Goal: Transaction & Acquisition: Obtain resource

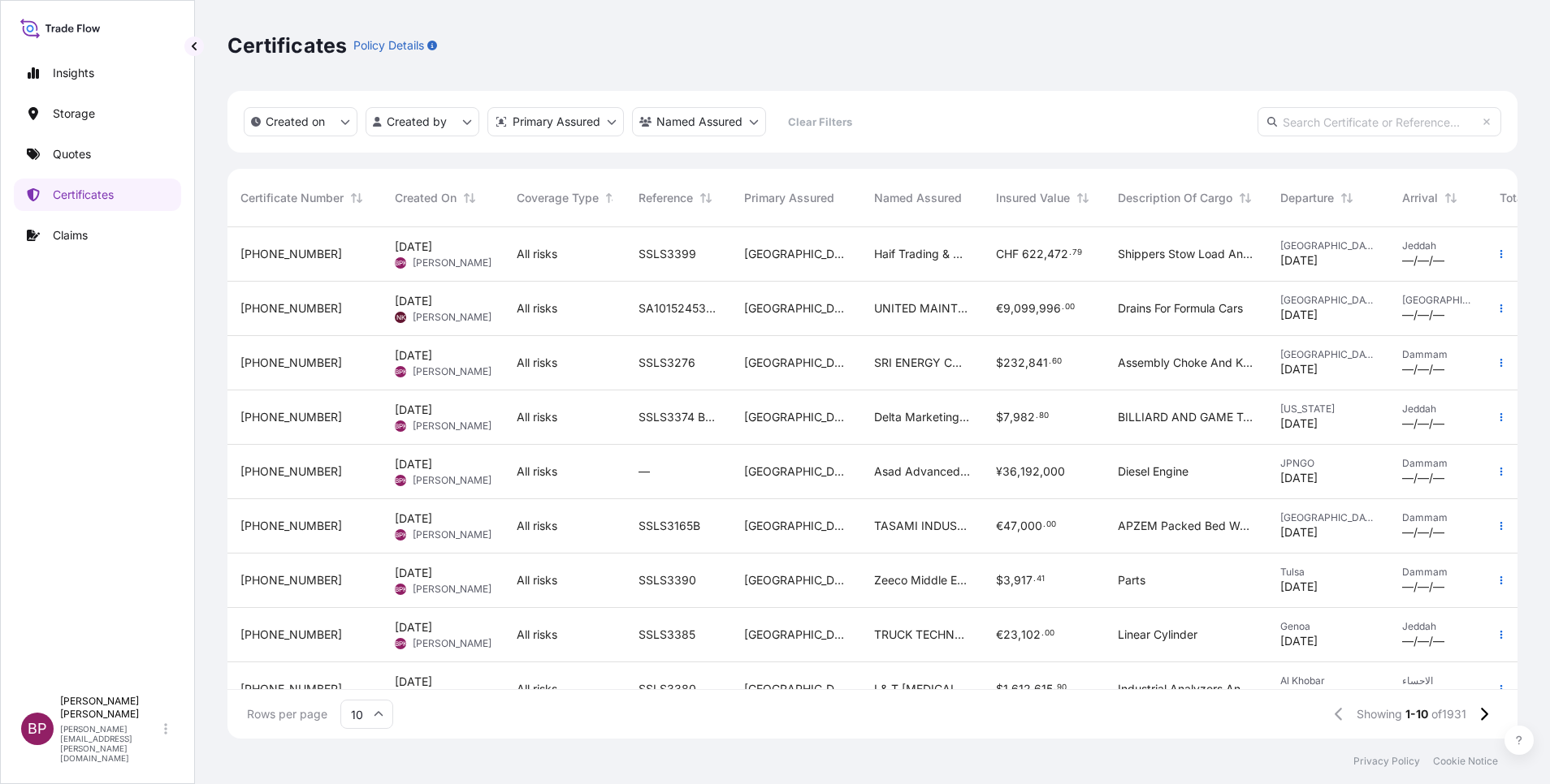
scroll to position [502, 1271]
click at [68, 159] on p "Quotes" at bounding box center [72, 154] width 39 height 17
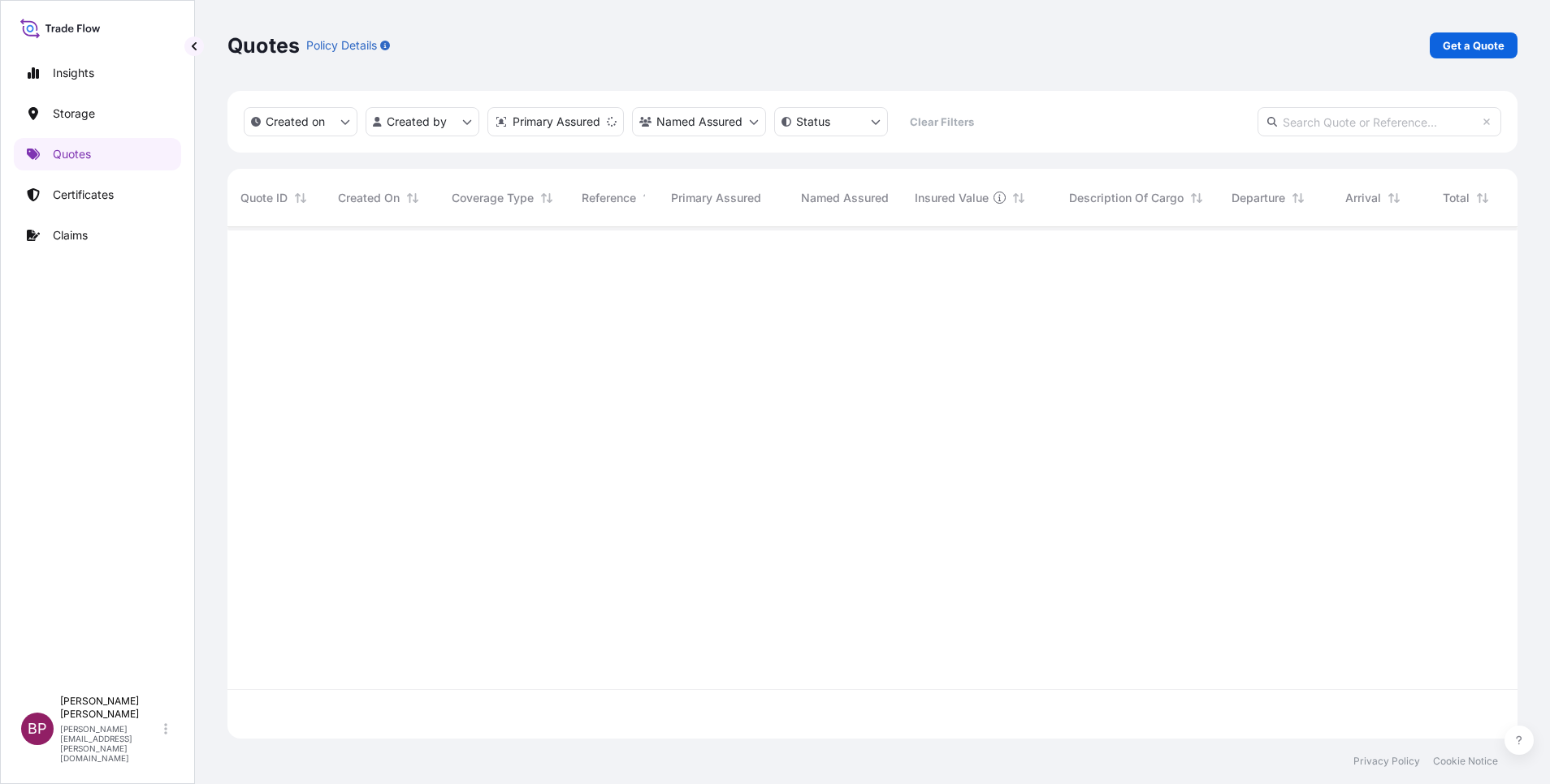
scroll to position [502, 1271]
click at [1472, 51] on p "Get a Quote" at bounding box center [1473, 46] width 61 height 17
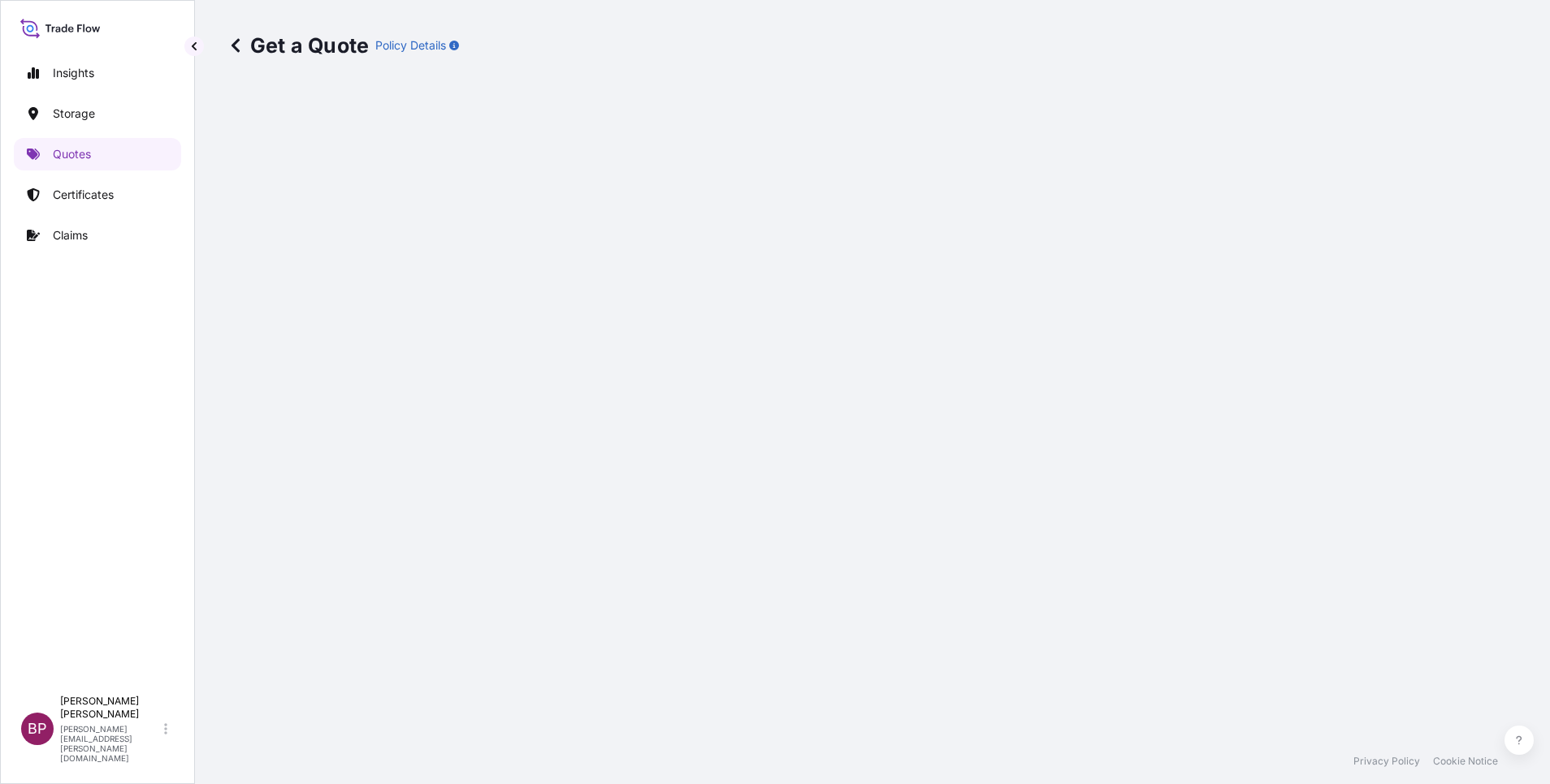
select select "Water"
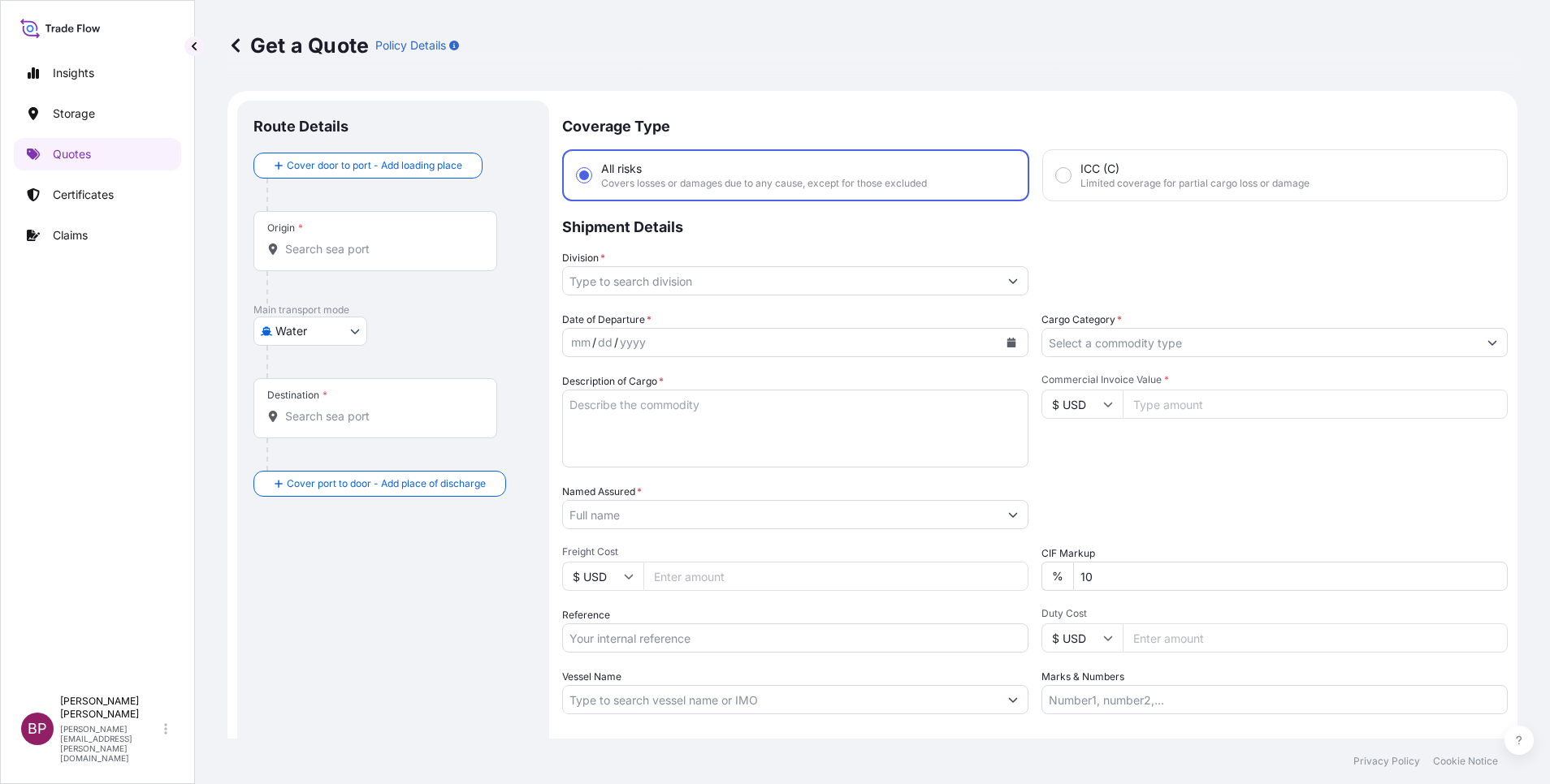
scroll to position [26, 0]
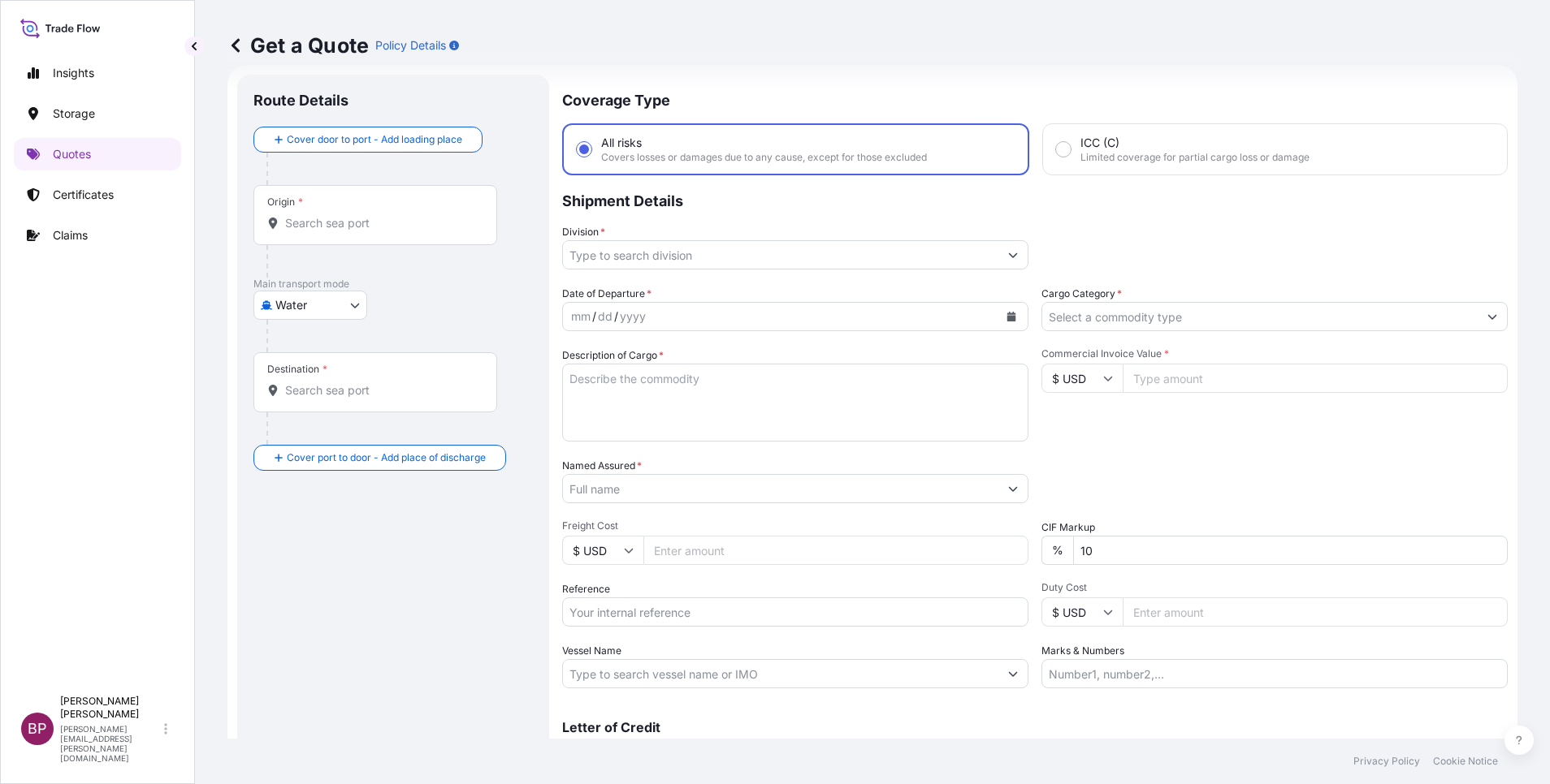
click at [677, 611] on input "Reference" at bounding box center [795, 611] width 466 height 29
paste input "SSLS3396 BL:CSX25TAOJED042860| GSZX25090582"
type input "SSLS3396 BL:CSX25TAOJED042860| GSZX25090582"
click at [666, 493] on input "Named Assured *" at bounding box center [780, 488] width 435 height 29
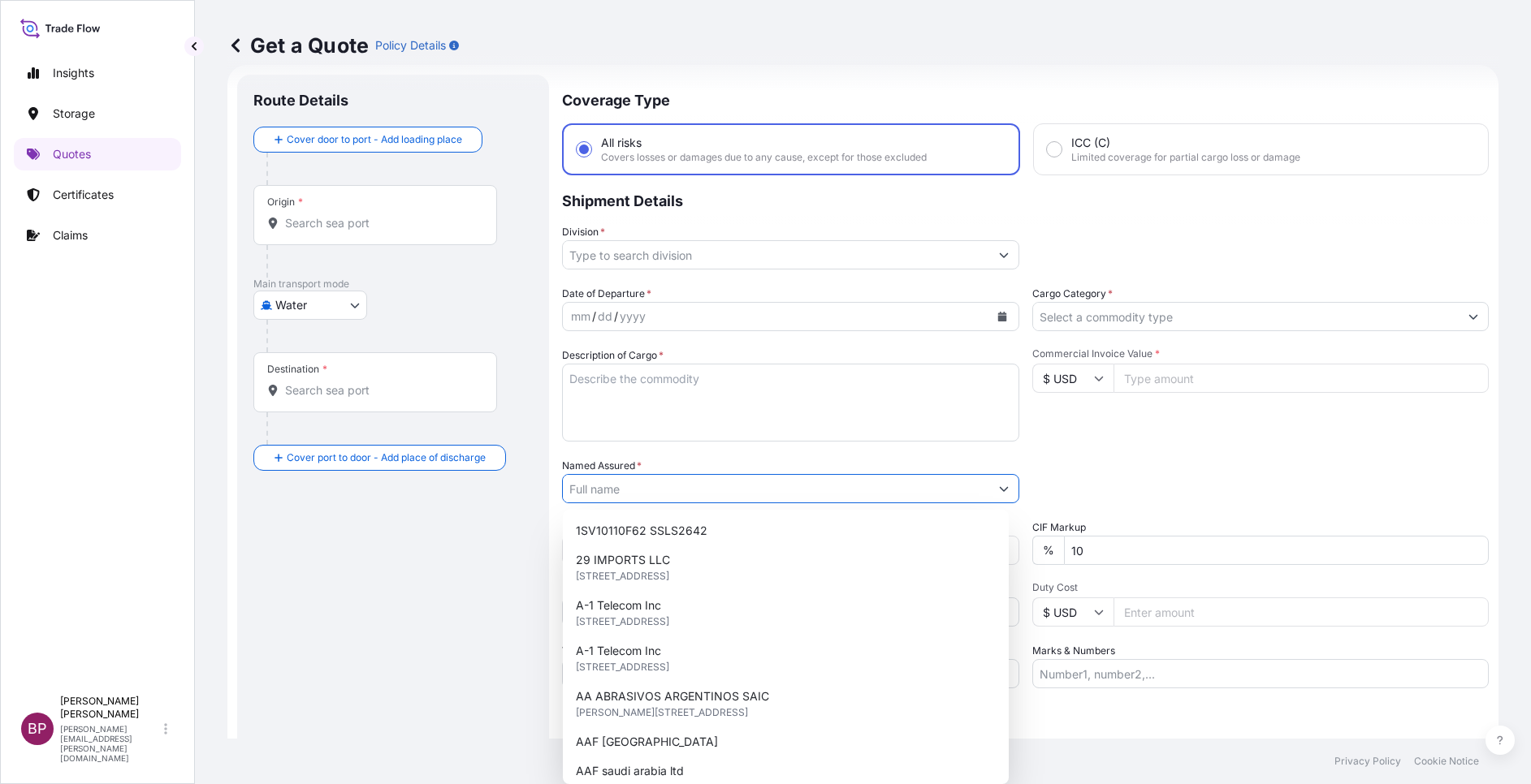
paste input "SAMA UNITED TRADING COMPANY"
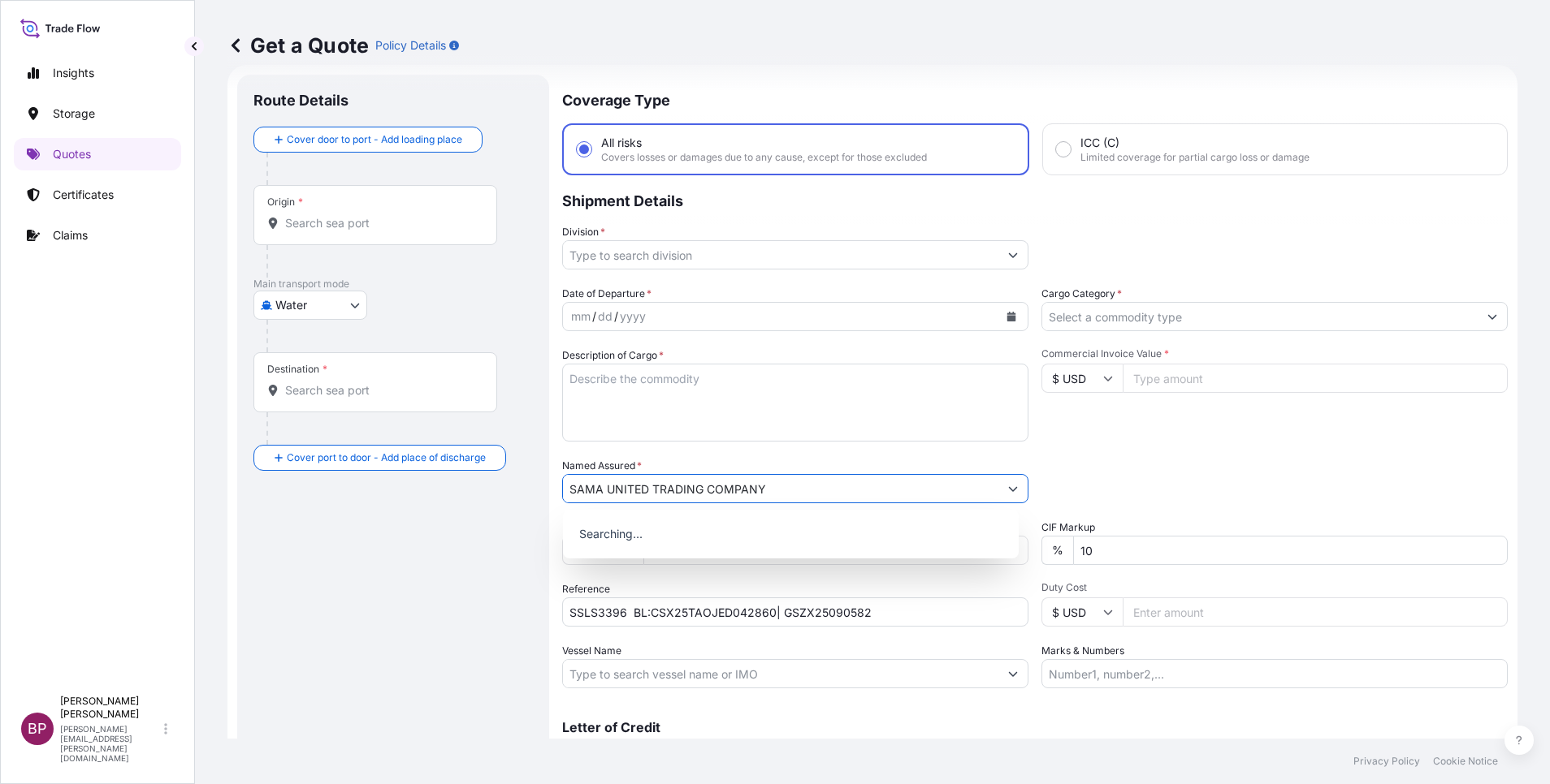
type input "SAMA UNITED TRADING COMPANY"
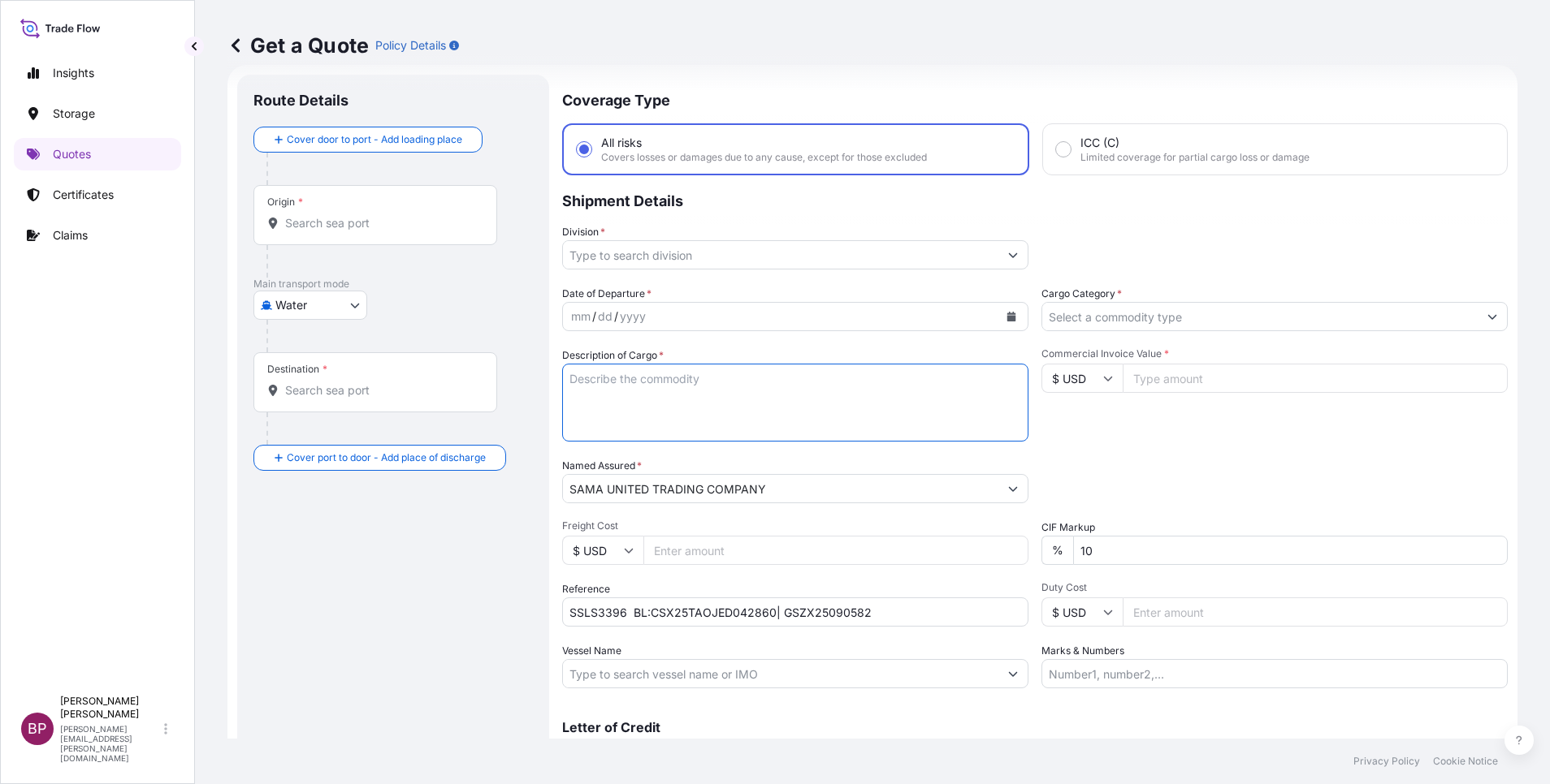
drag, startPoint x: 730, startPoint y: 394, endPoint x: 745, endPoint y: 402, distance: 17.0
click at [730, 393] on textarea "Description of Cargo *" at bounding box center [795, 402] width 466 height 78
paste textarea "PLASTIC SPOONS, PLASTIC FORK, PLASTIC KNIFE"
type textarea "PLASTIC SPOONS, PLASTIC FORK, PLASTIC KNIFE"
click at [1162, 383] on input "Commercial Invoice Value *" at bounding box center [1314, 378] width 385 height 29
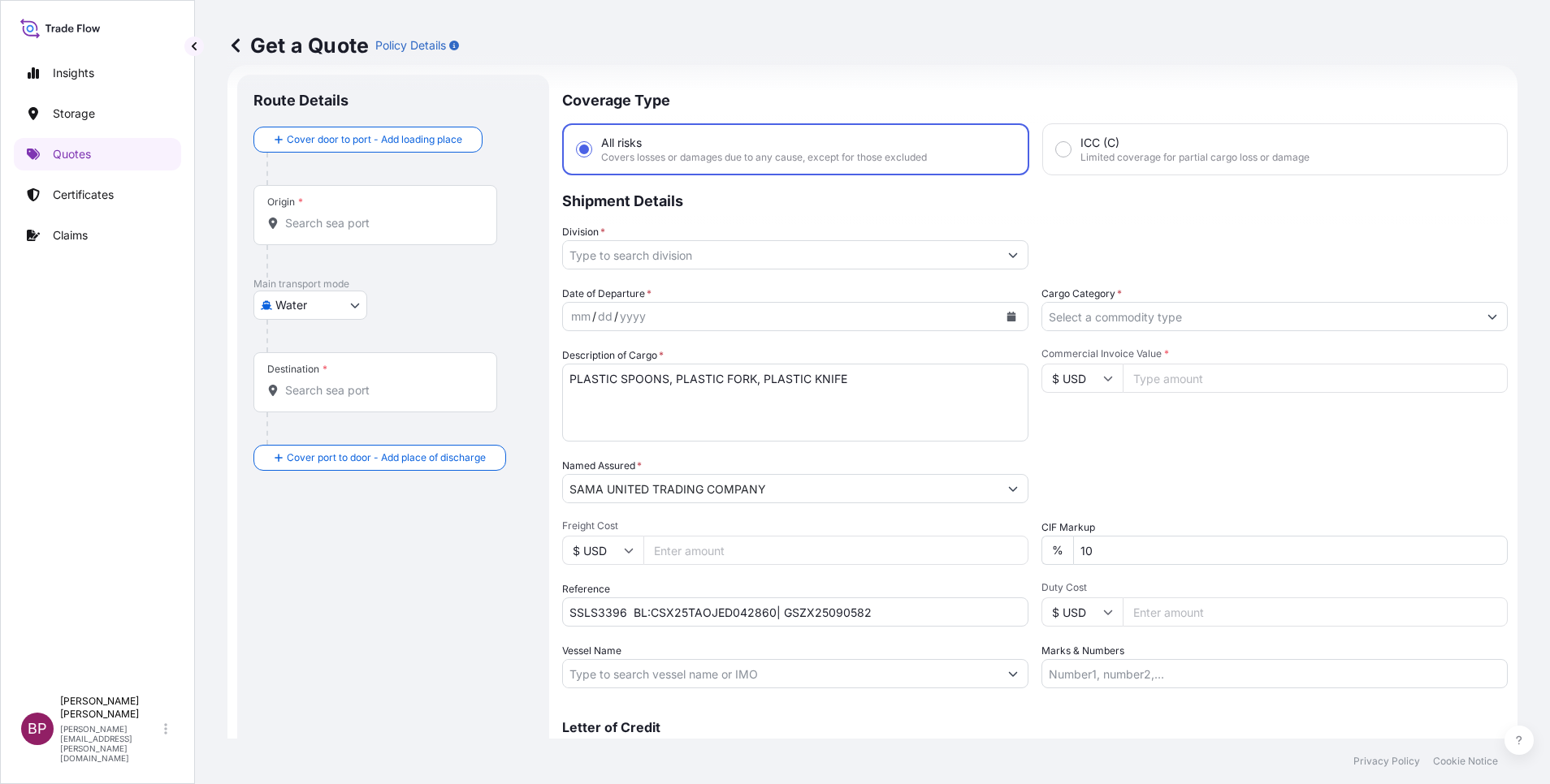
paste input "27031.90"
type input "27031.90"
drag, startPoint x: 983, startPoint y: 542, endPoint x: 849, endPoint y: 515, distance: 136.7
click at [896, 518] on div "Date of Departure * mm / dd / yyyy Cargo Category * Description of Cargo * PLAS…" at bounding box center [1034, 487] width 945 height 403
type input "0"
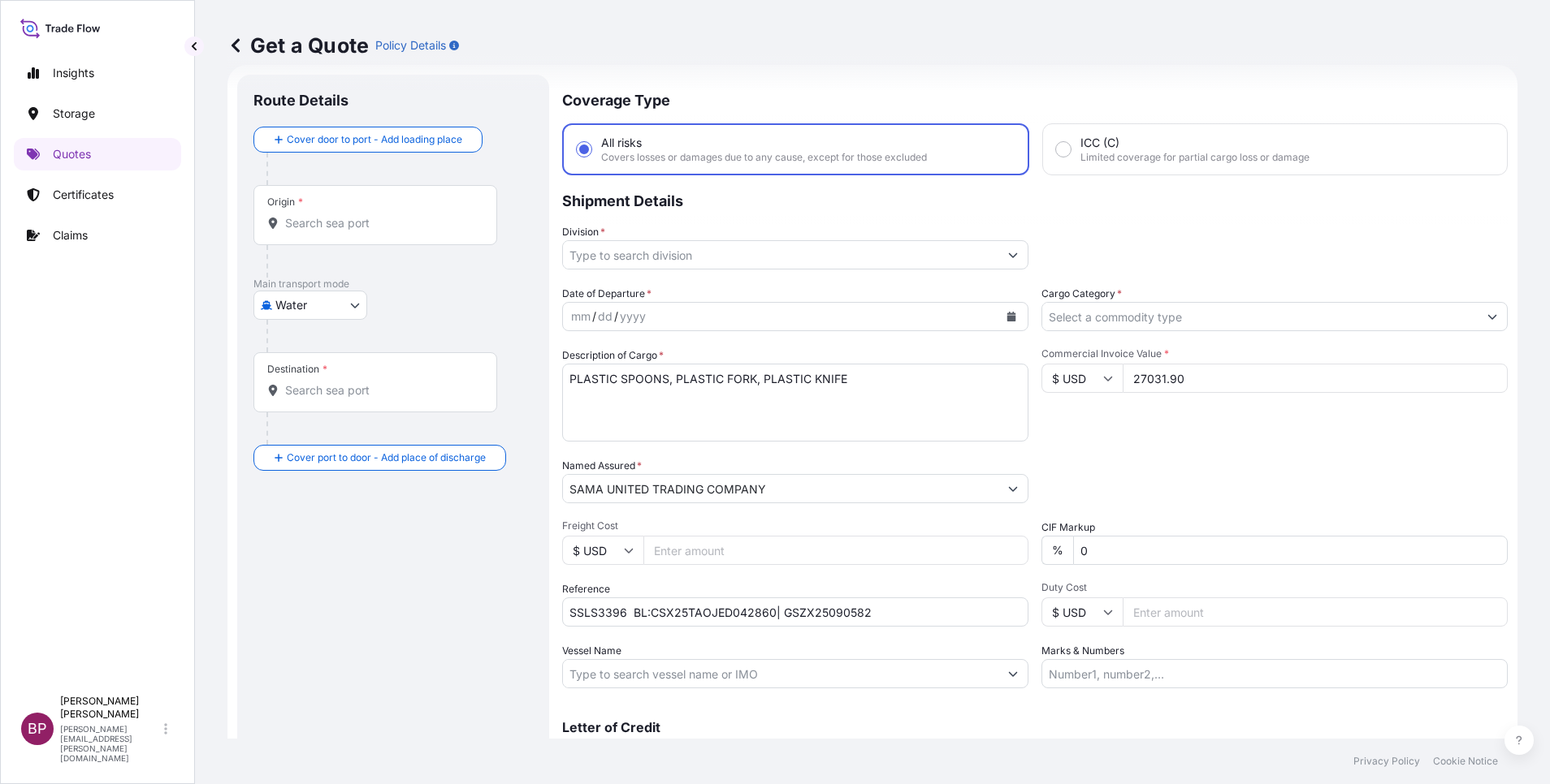
click at [1387, 298] on div "Cargo Category *" at bounding box center [1274, 308] width 466 height 46
click at [1477, 314] on button "Show suggestions" at bounding box center [1491, 316] width 29 height 29
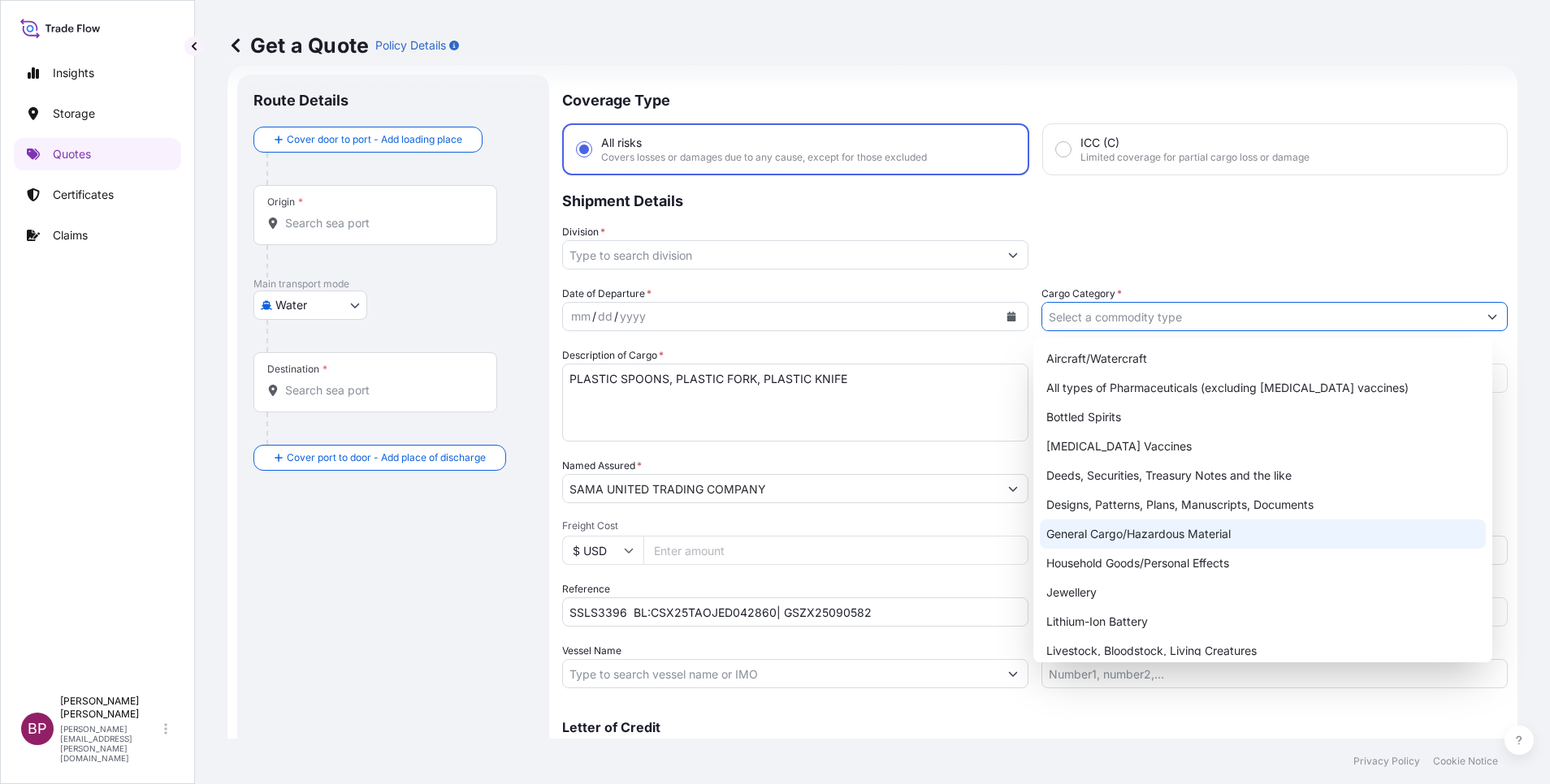
click at [1106, 541] on div "General Cargo/Hazardous Material" at bounding box center [1262, 533] width 446 height 29
type input "General Cargo/Hazardous Material"
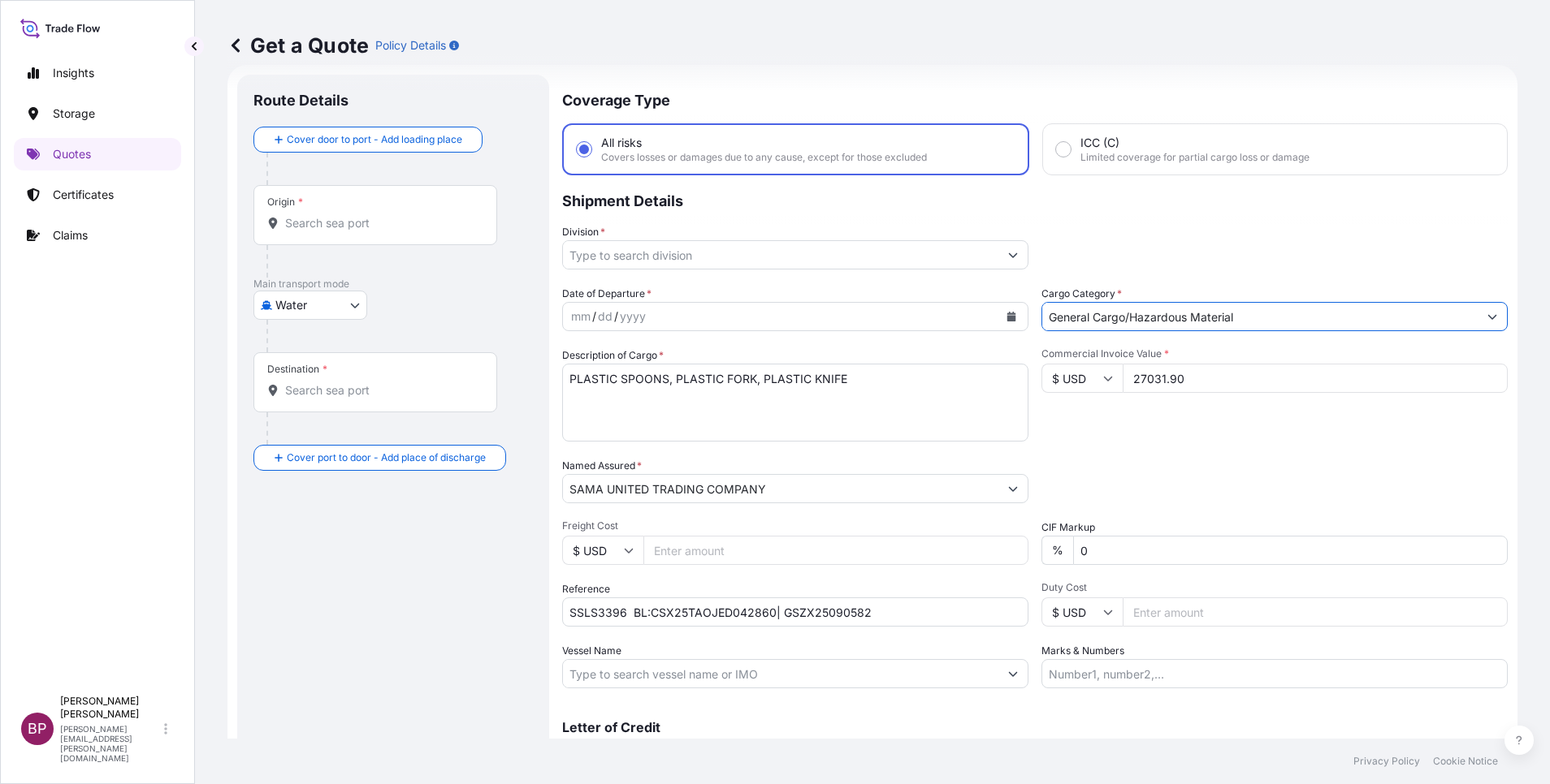
click at [1008, 254] on icon "Show suggestions" at bounding box center [1012, 254] width 10 height 10
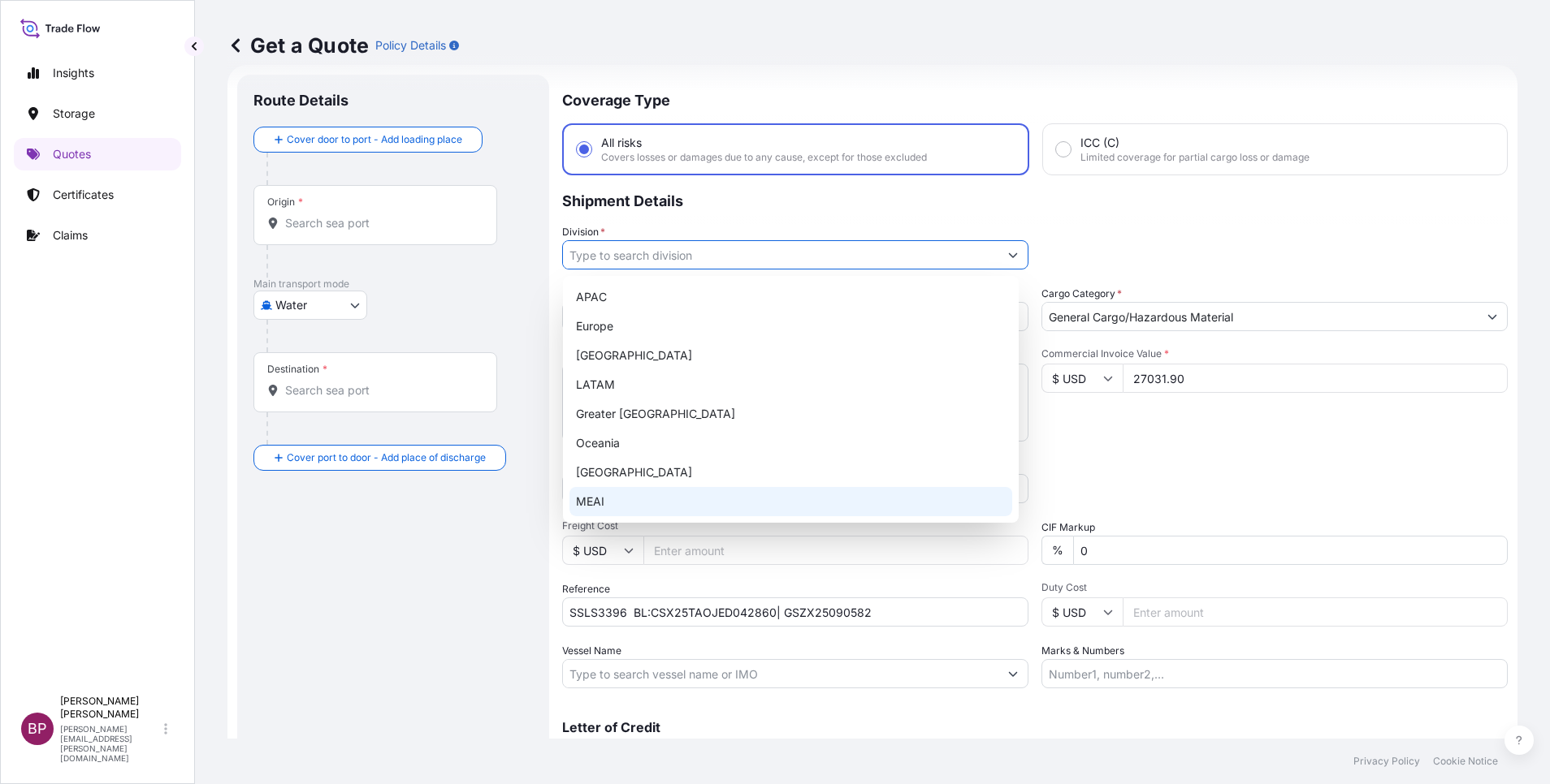
click at [738, 494] on div "MEAI" at bounding box center [790, 501] width 442 height 29
type input "MEAI"
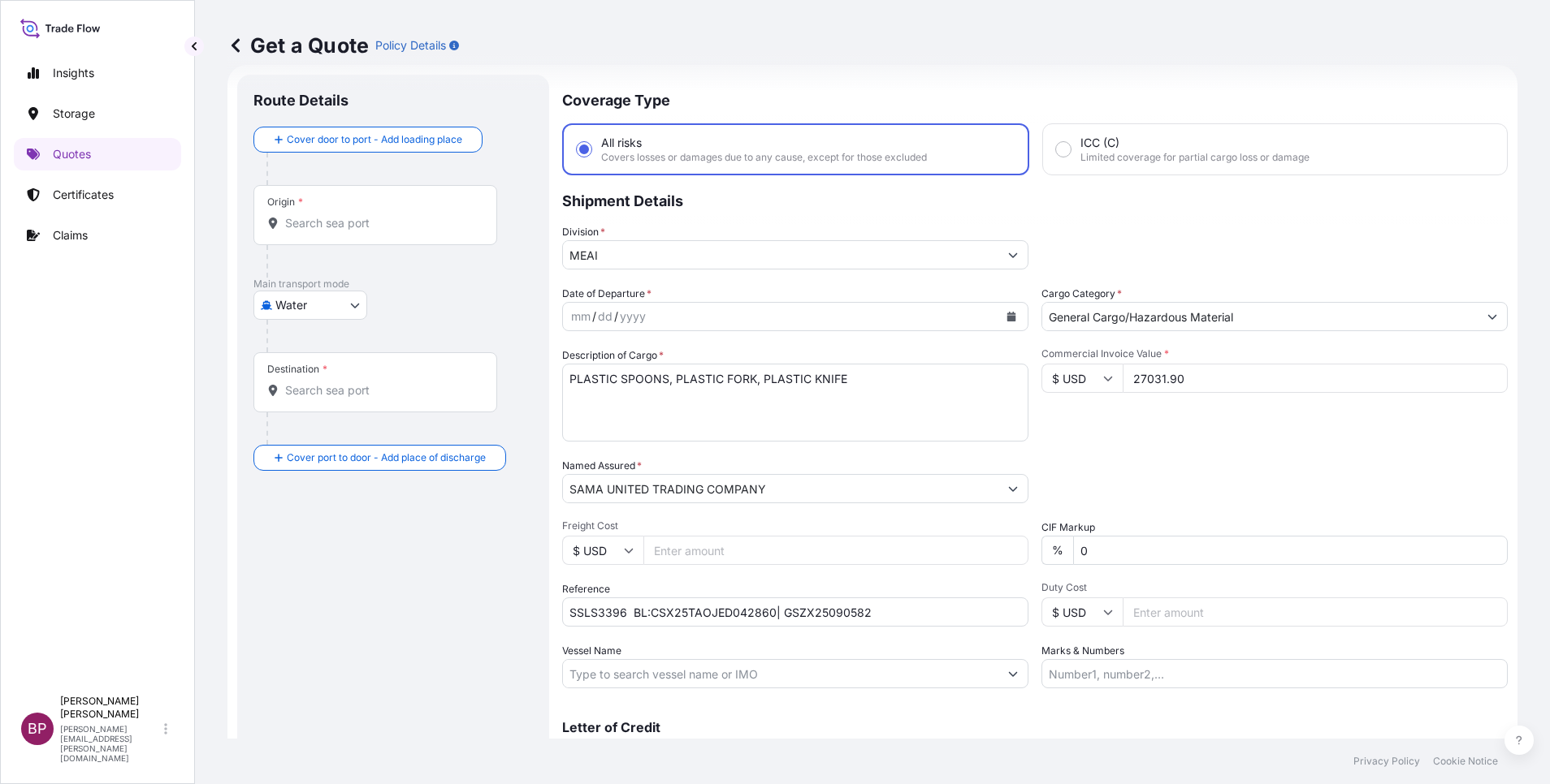
click at [1119, 492] on div "Packing Category Type to search a container mode Please select a primary mode o…" at bounding box center [1274, 481] width 466 height 46
click at [1007, 316] on icon "Calendar" at bounding box center [1011, 316] width 9 height 10
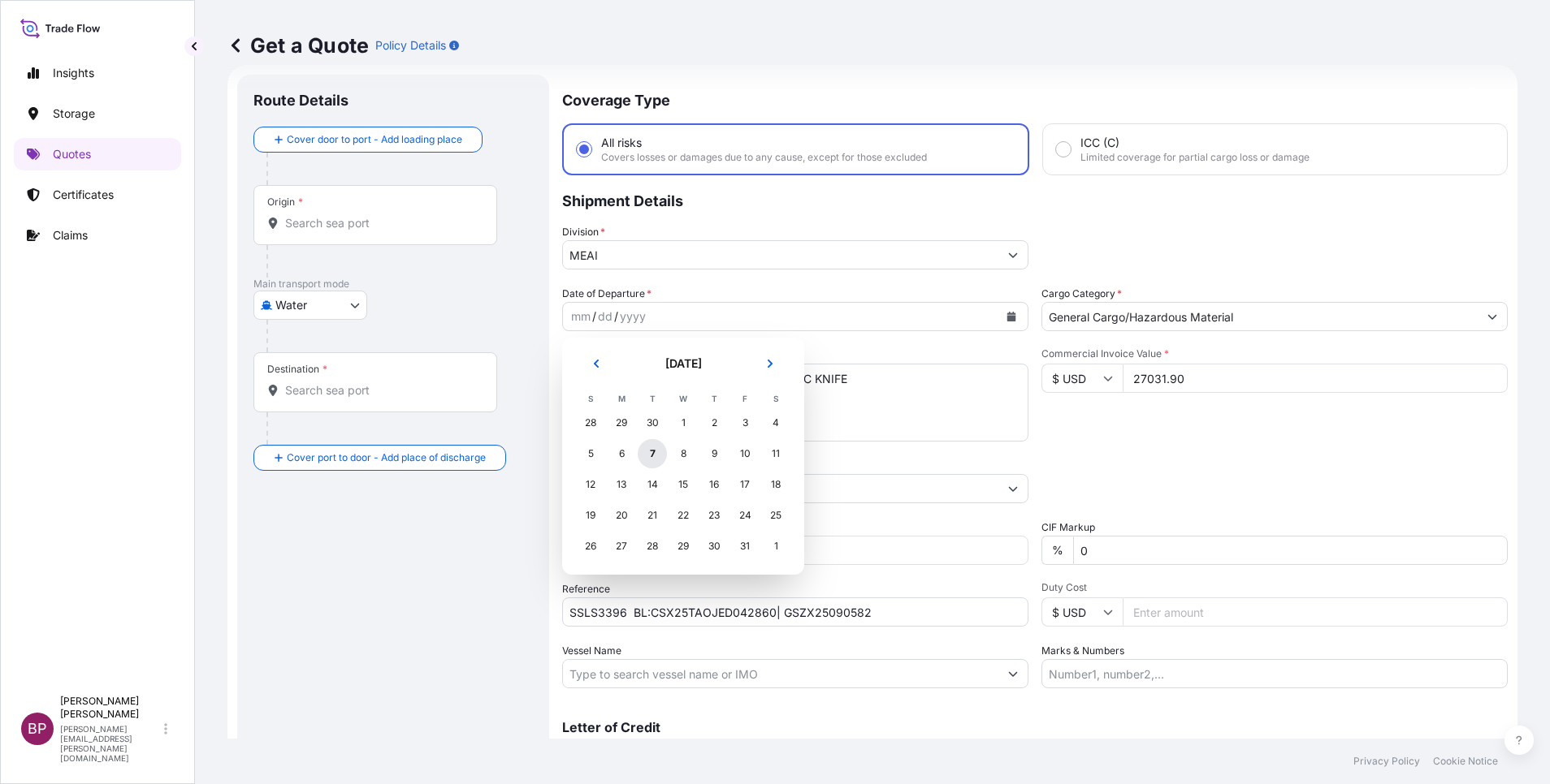
click at [652, 455] on div "7" at bounding box center [652, 453] width 29 height 29
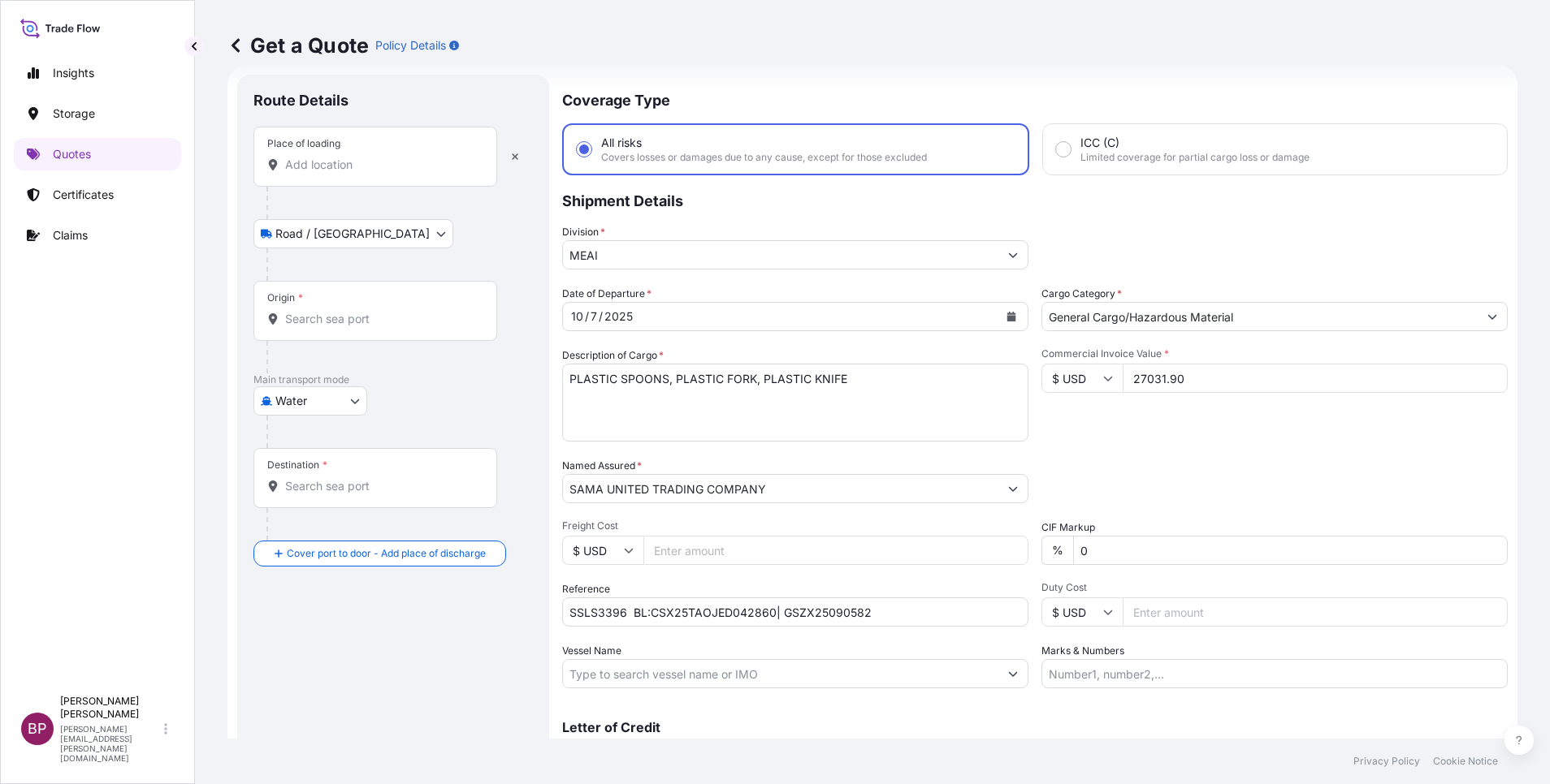
click at [363, 161] on input "Place of loading" at bounding box center [380, 165] width 192 height 17
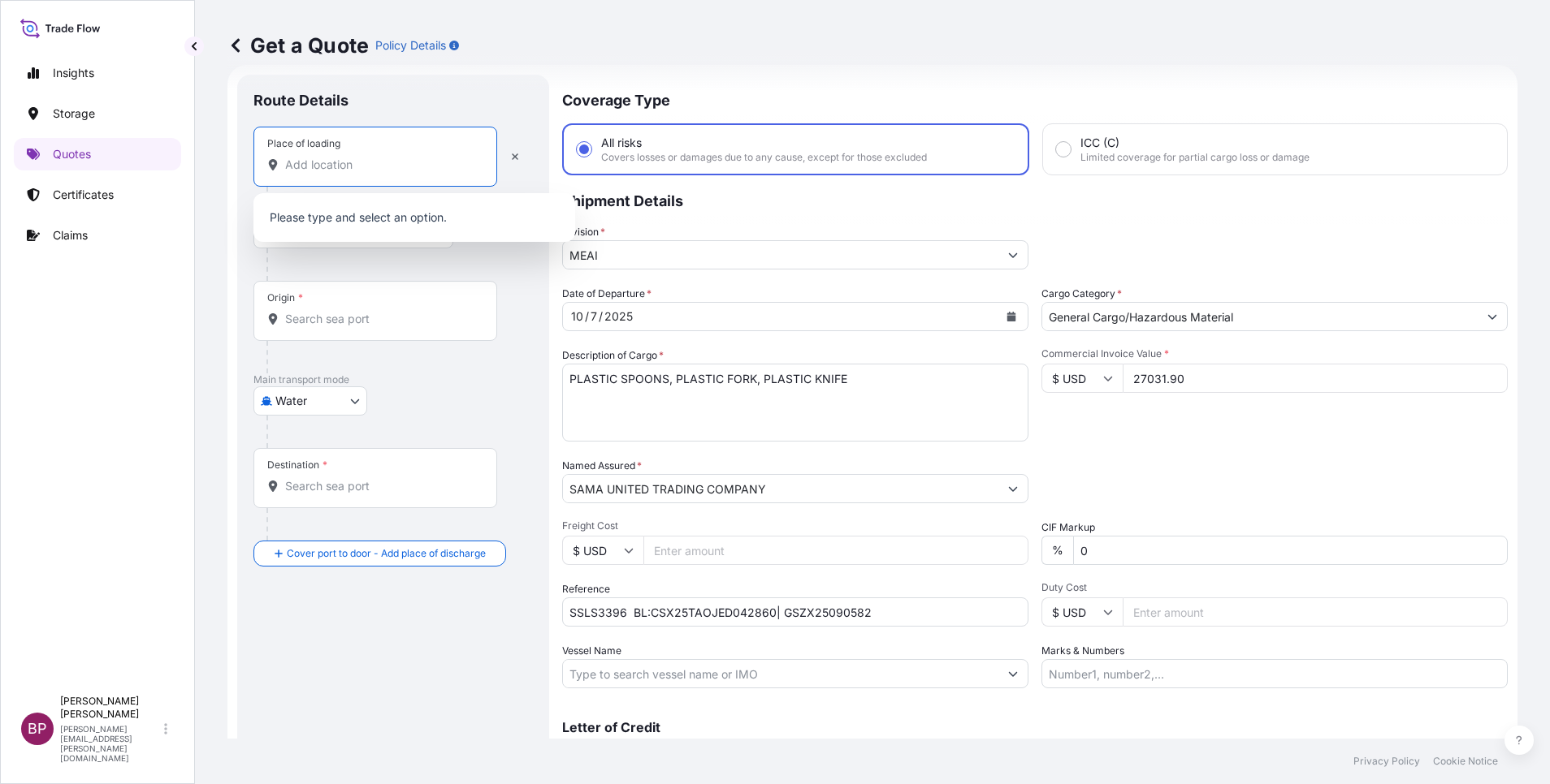
paste input "QINGDAO"
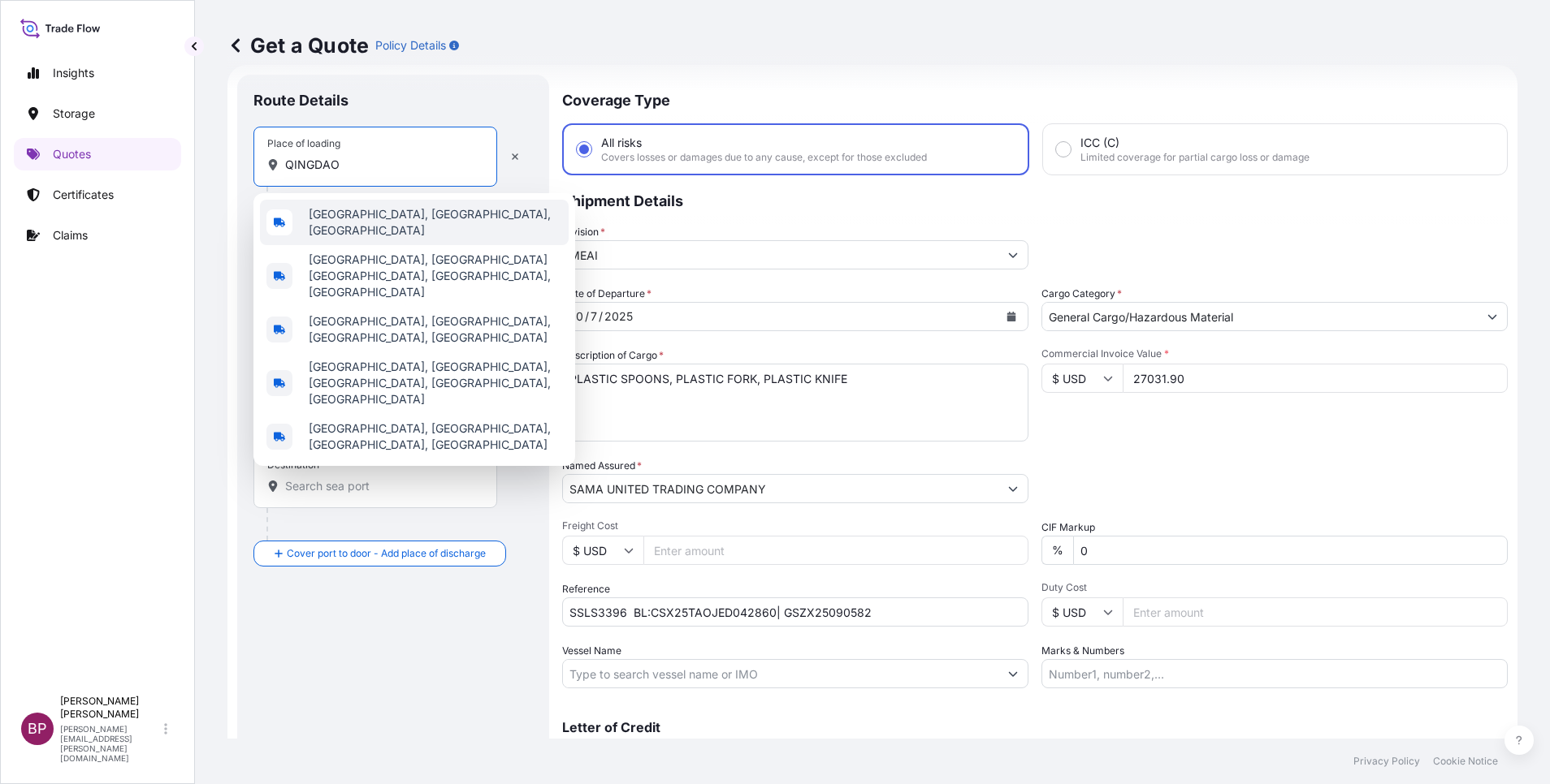
click at [374, 228] on div "[GEOGRAPHIC_DATA], [GEOGRAPHIC_DATA], [GEOGRAPHIC_DATA]" at bounding box center [414, 222] width 308 height 46
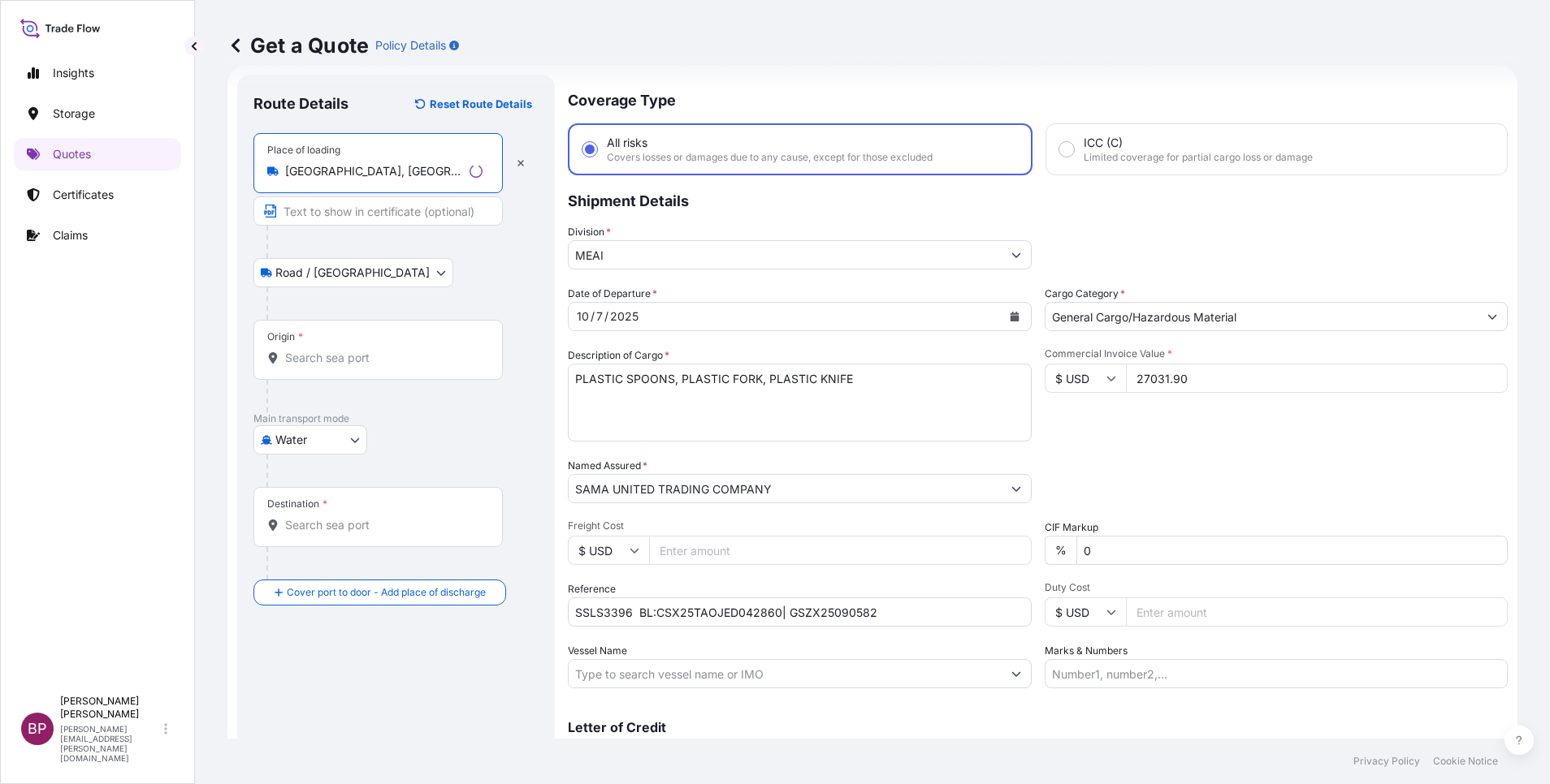
type input "[GEOGRAPHIC_DATA], [GEOGRAPHIC_DATA], [GEOGRAPHIC_DATA]"
drag, startPoint x: 352, startPoint y: 359, endPoint x: 368, endPoint y: 350, distance: 18.4
click at [352, 357] on input "Origin *" at bounding box center [383, 357] width 197 height 17
paste input "QINGDAO"
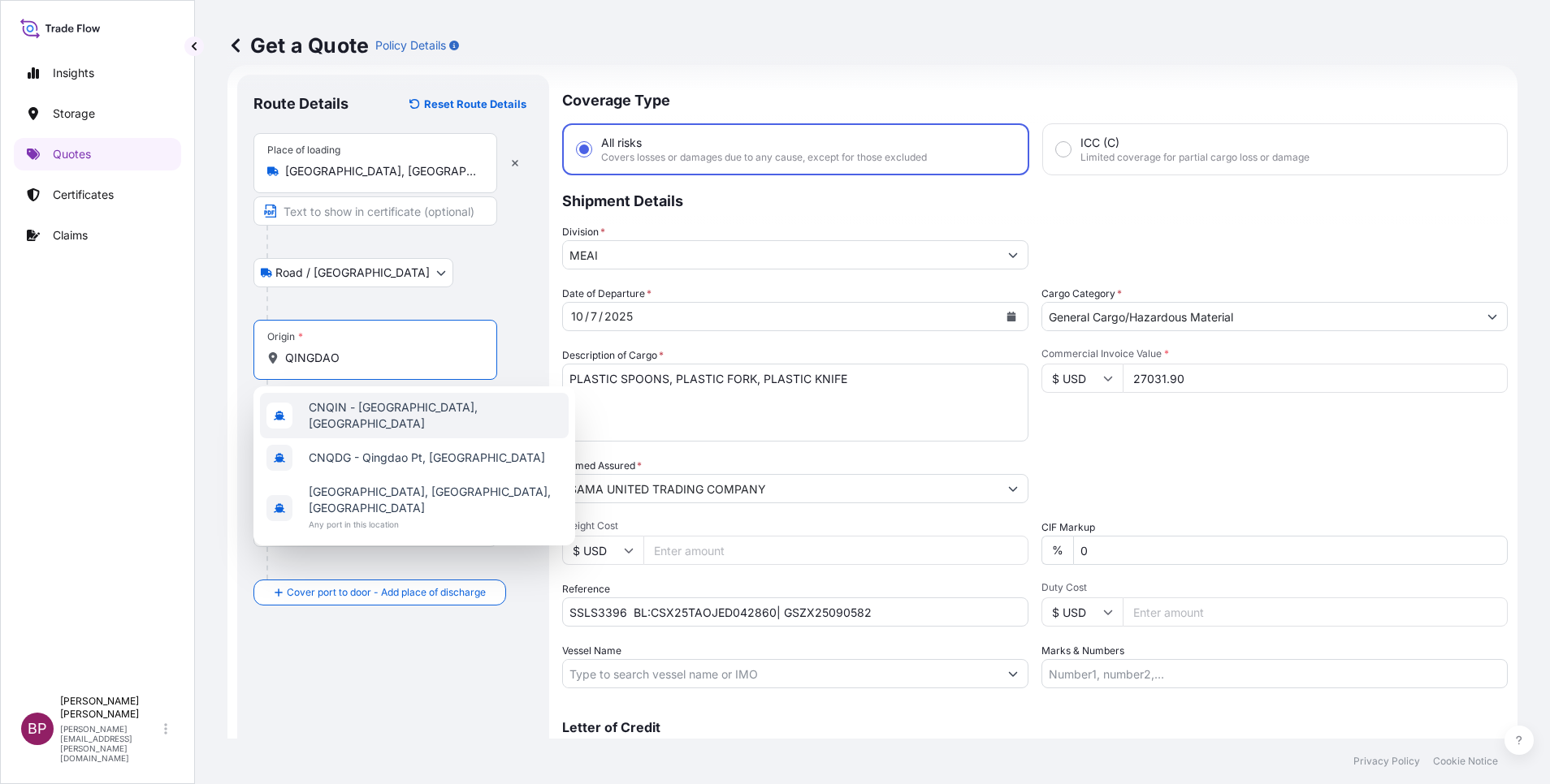
click at [409, 416] on span "CNQIN - [GEOGRAPHIC_DATA], [GEOGRAPHIC_DATA]" at bounding box center [435, 415] width 253 height 32
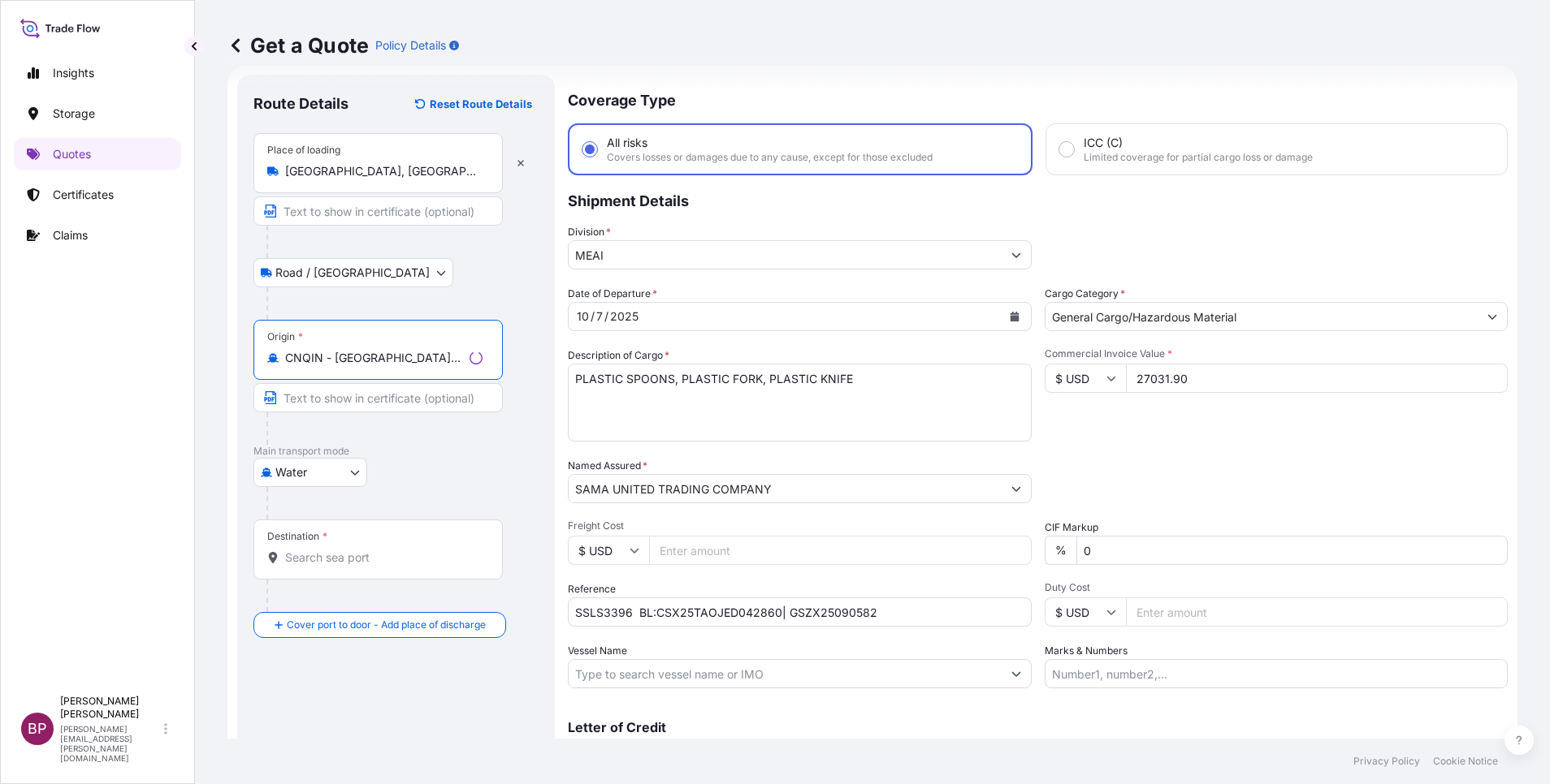
type input "CNQIN - [GEOGRAPHIC_DATA], [GEOGRAPHIC_DATA]"
click at [356, 560] on input "Destination *" at bounding box center [383, 558] width 197 height 17
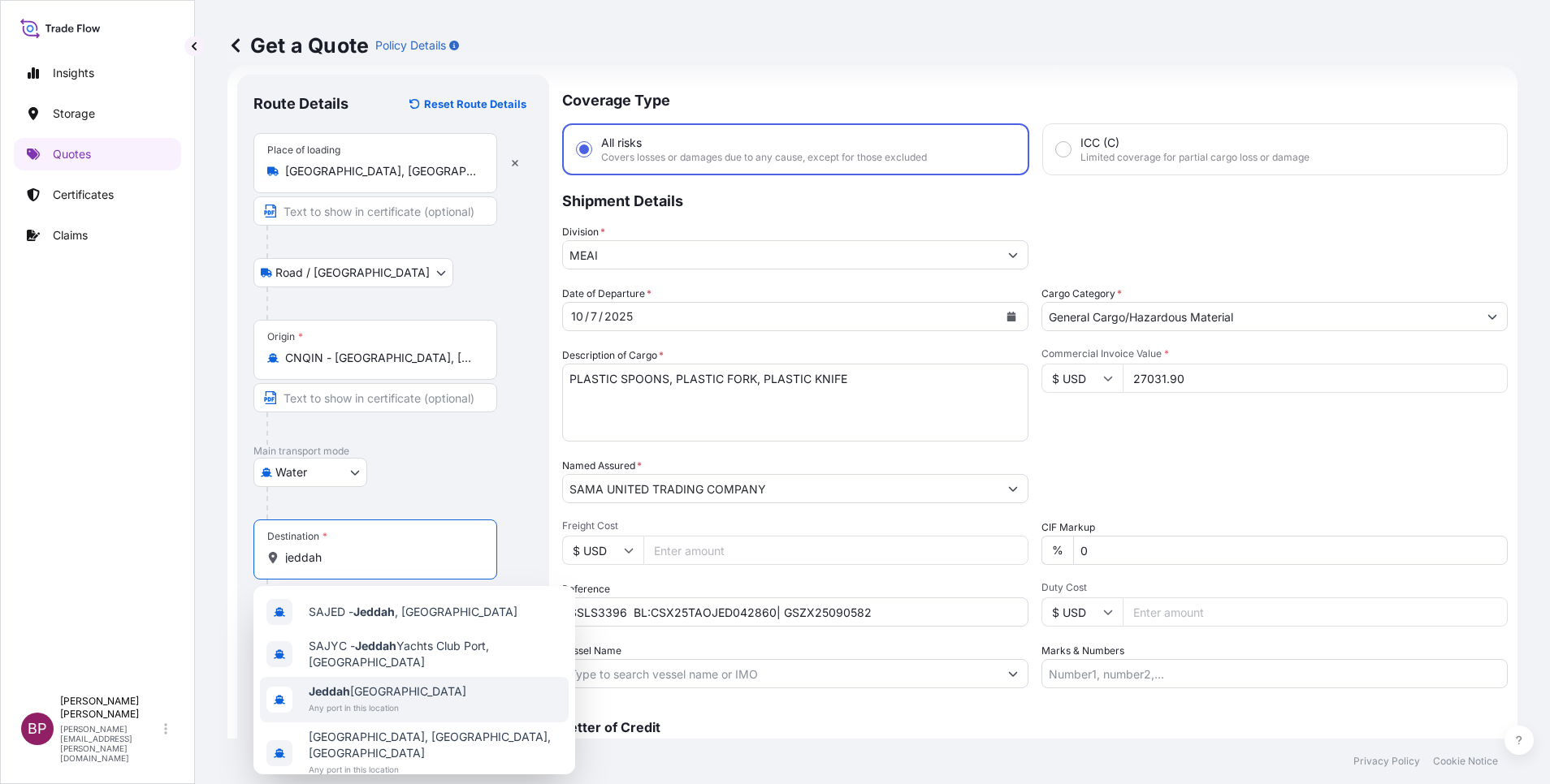
click at [387, 694] on span "Jeddah [GEOGRAPHIC_DATA]" at bounding box center [387, 691] width 158 height 17
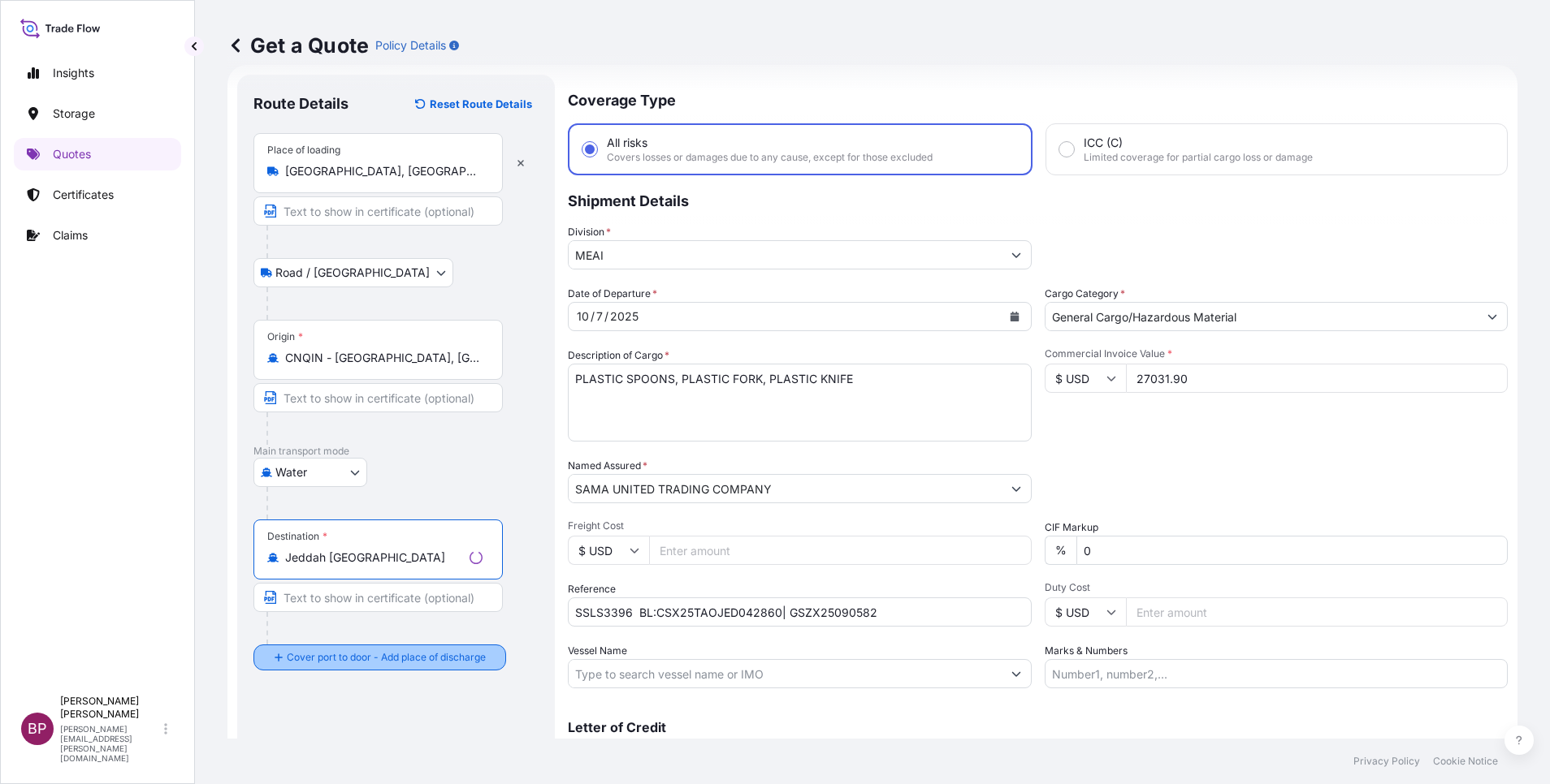
type input "Jeddah [GEOGRAPHIC_DATA]"
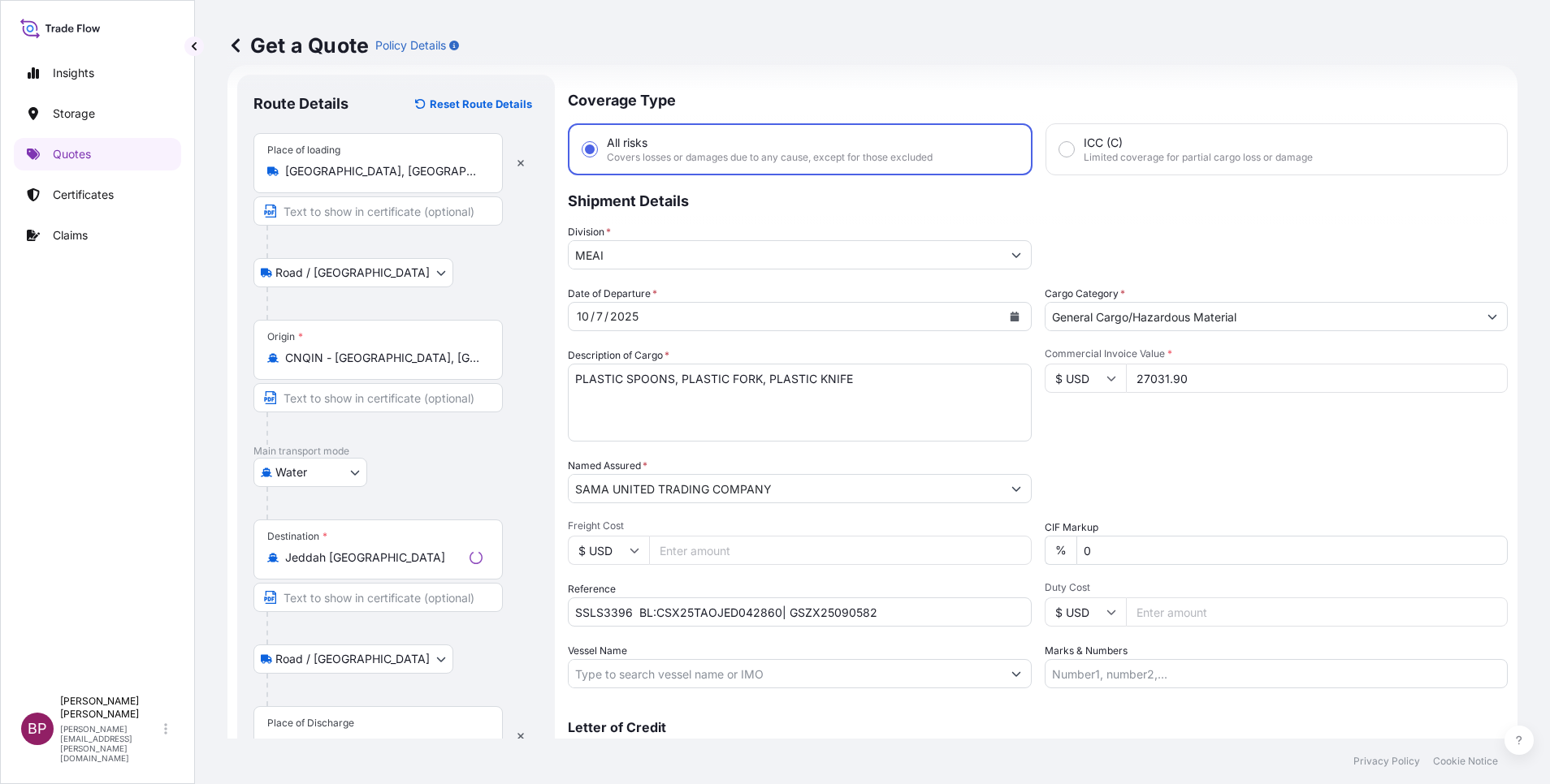
click at [372, 724] on div "Place of Discharge" at bounding box center [378, 736] width 250 height 60
click at [372, 737] on input "Place of Discharge" at bounding box center [383, 745] width 197 height 17
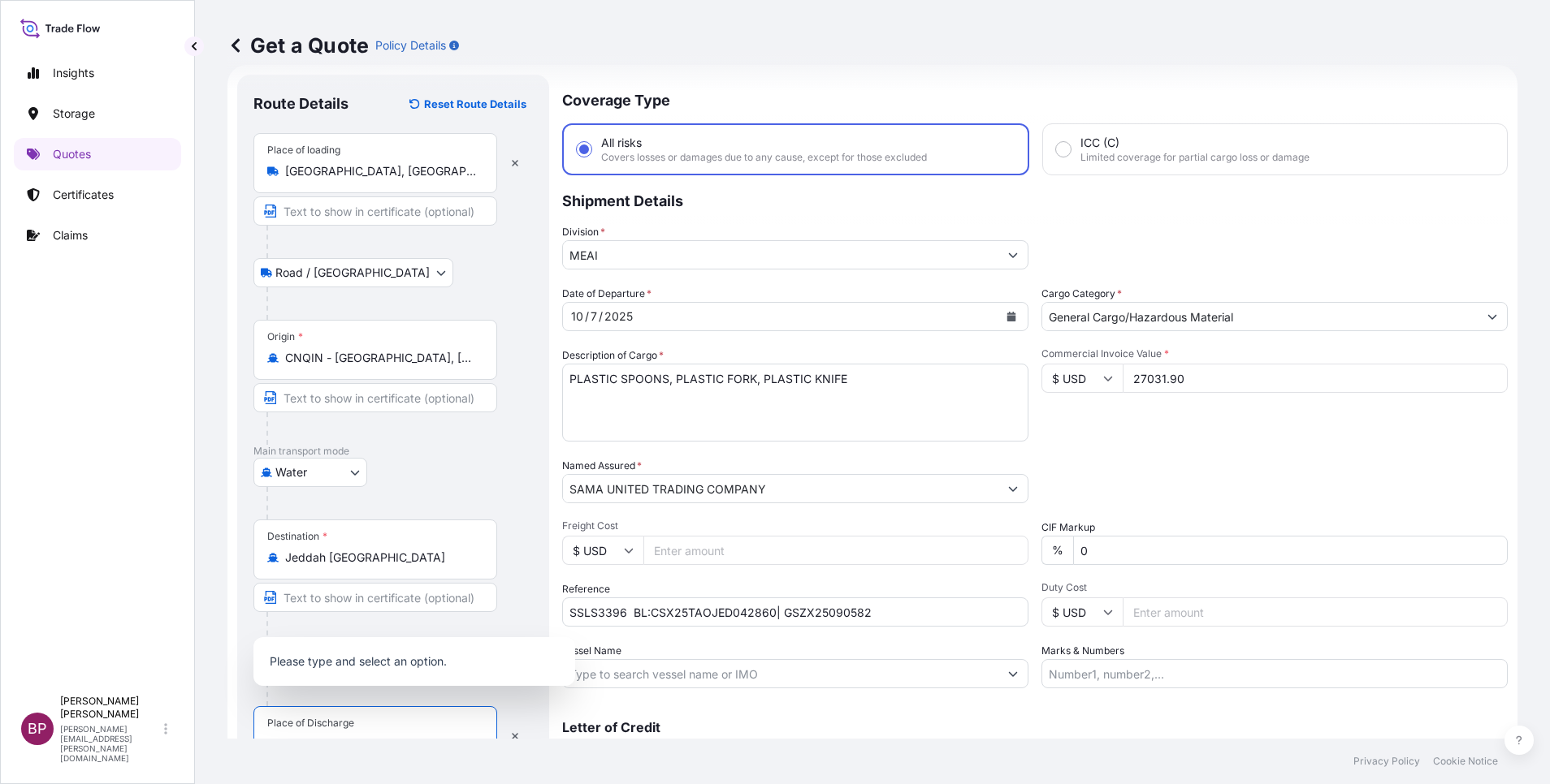
scroll to position [39, 0]
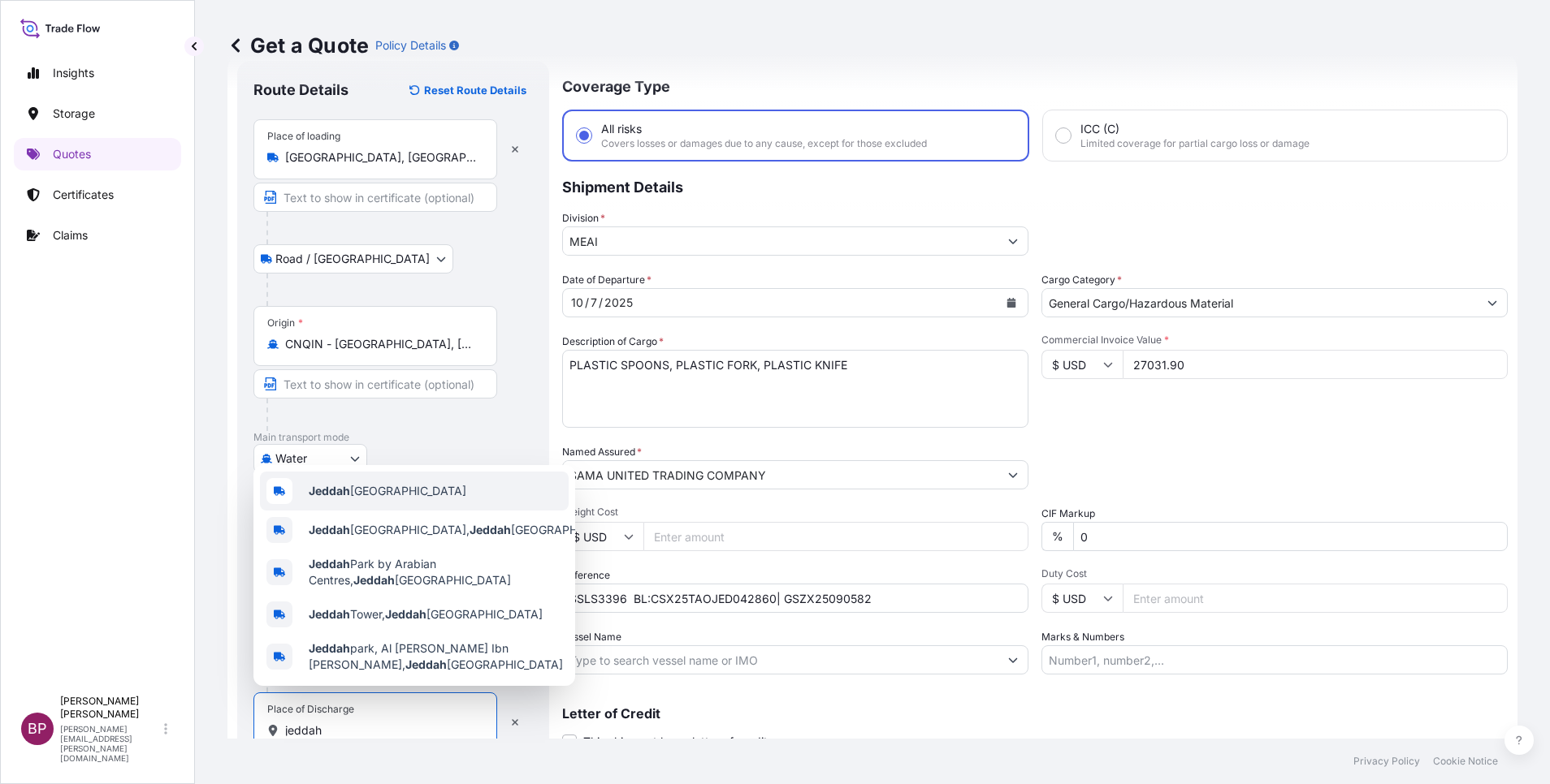
click at [389, 484] on span "Jeddah [GEOGRAPHIC_DATA]" at bounding box center [387, 491] width 158 height 17
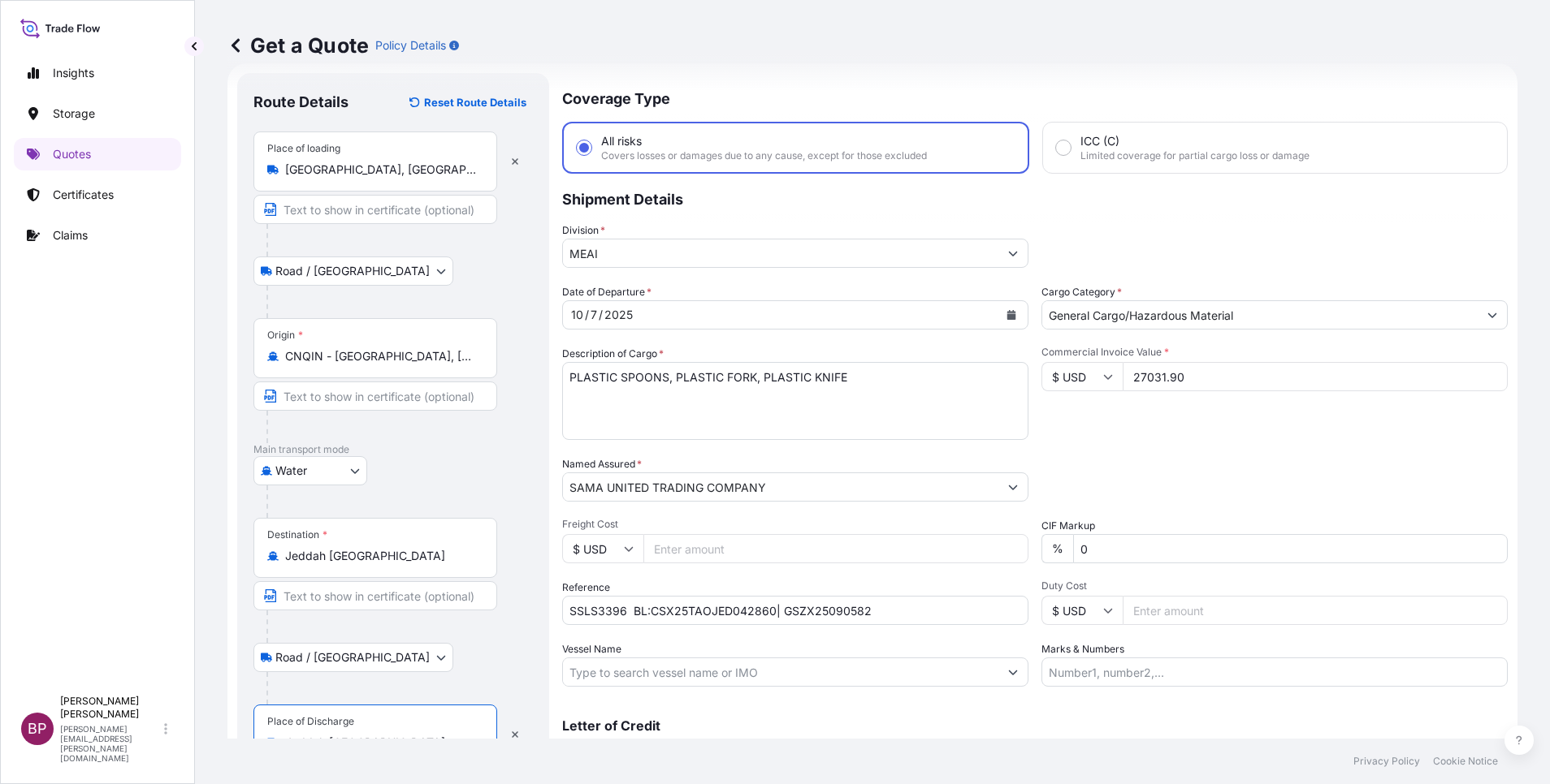
scroll to position [112, 0]
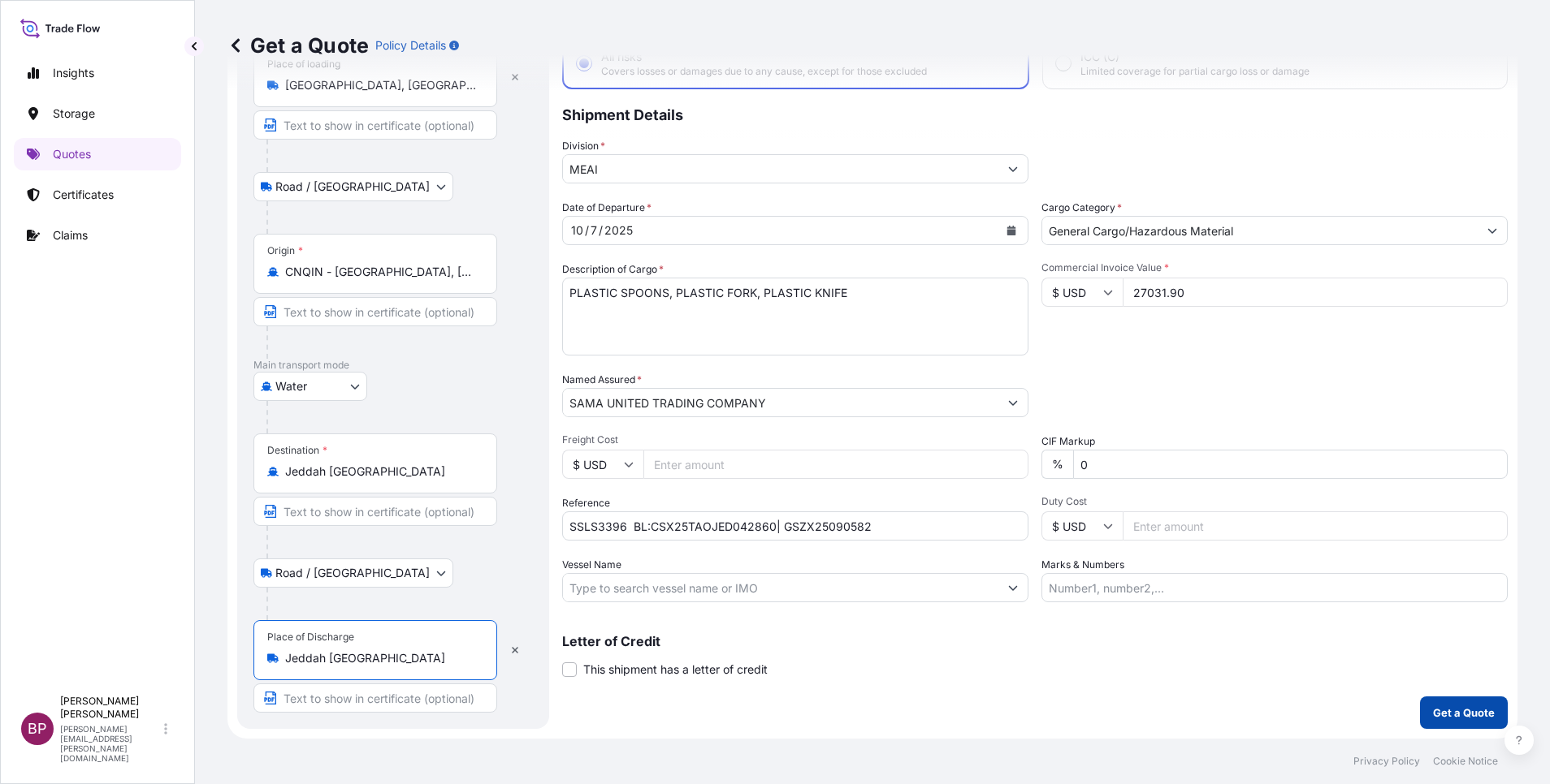
type input "Jeddah [GEOGRAPHIC_DATA]"
click at [1462, 714] on p "Get a Quote" at bounding box center [1463, 713] width 61 height 17
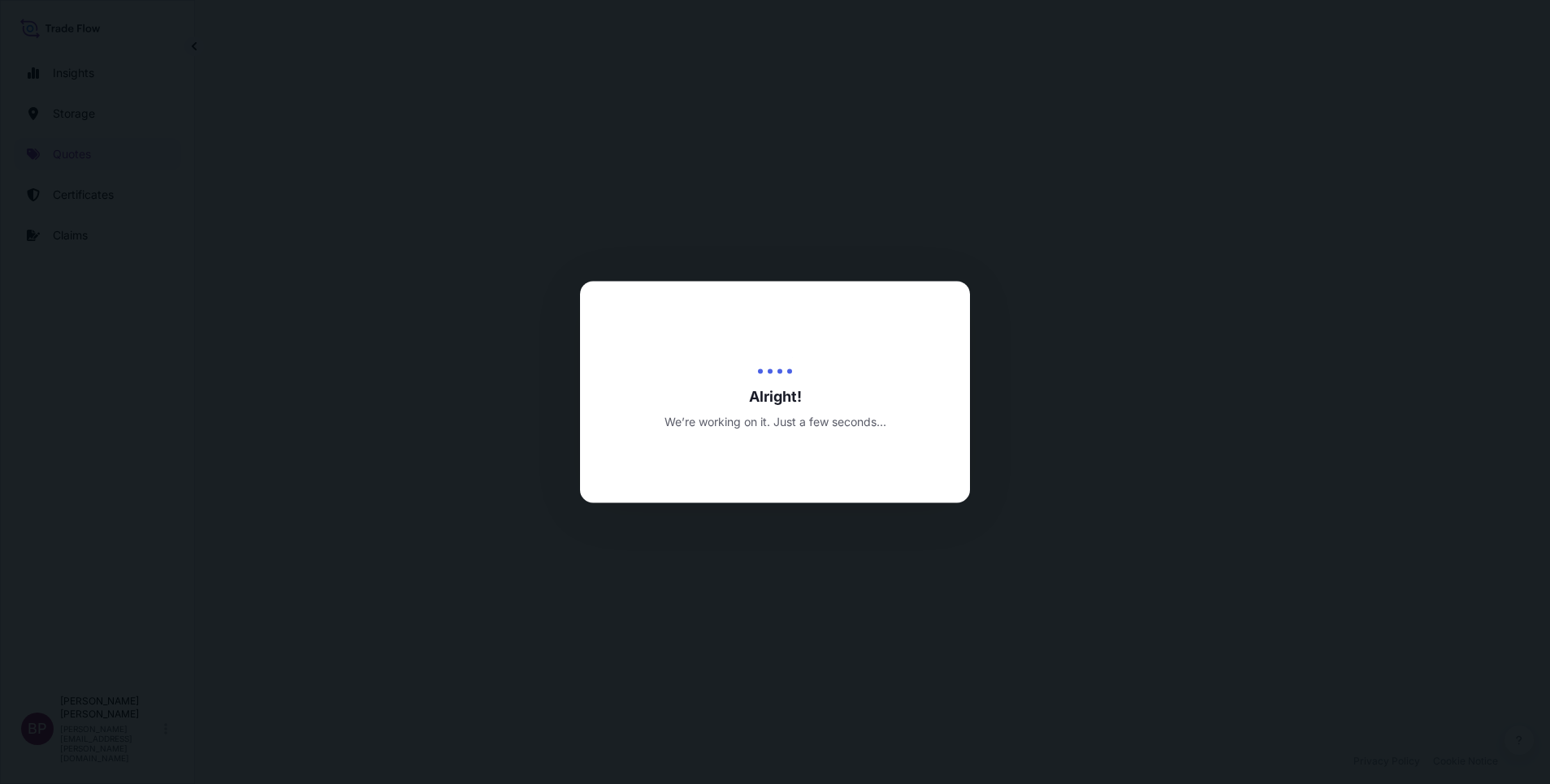
select select "Road / [GEOGRAPHIC_DATA]"
select select "Water"
select select "Road / [GEOGRAPHIC_DATA]"
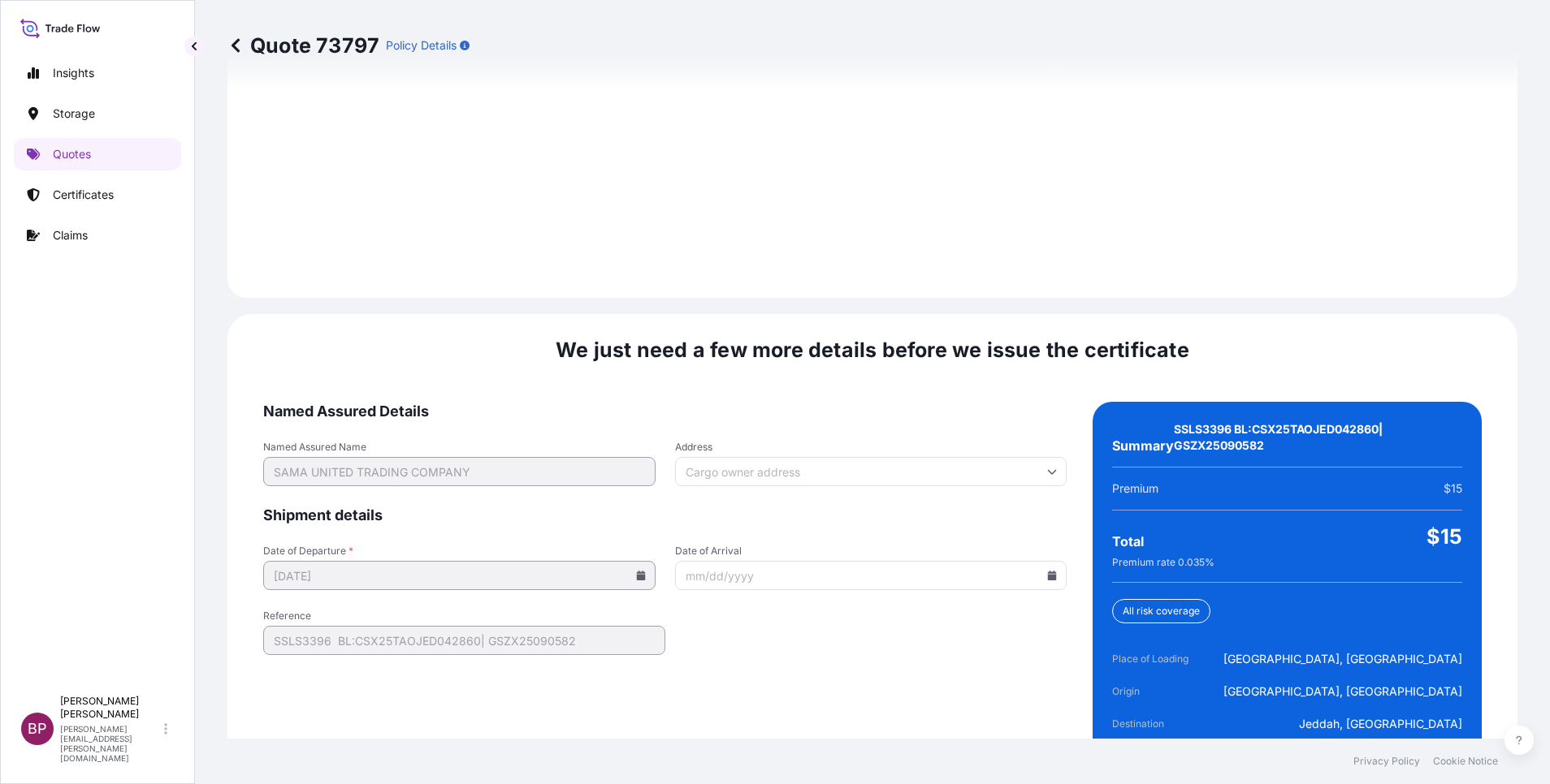
scroll to position [2439, 0]
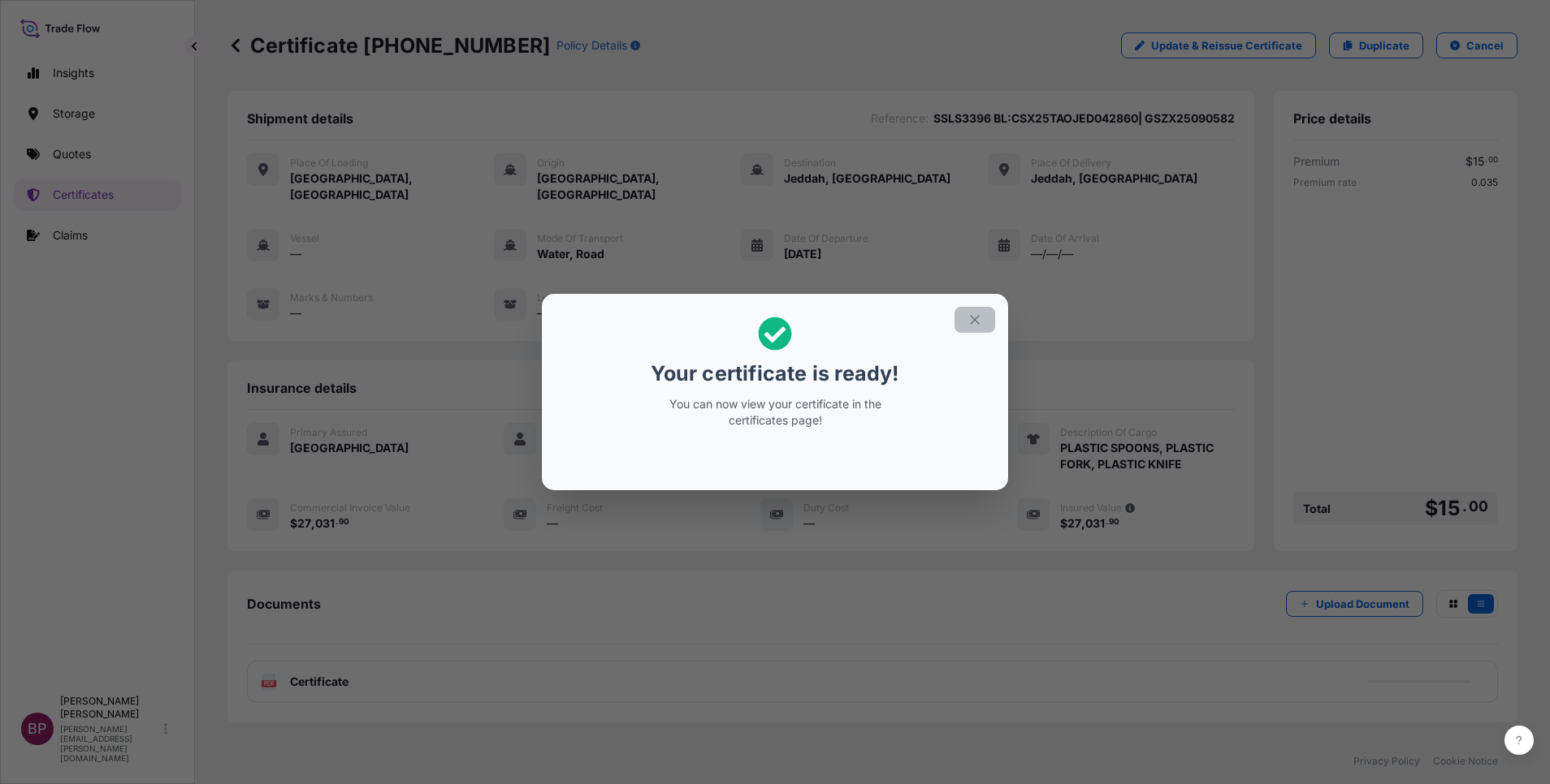
click at [974, 317] on icon "button" at bounding box center [974, 320] width 15 height 15
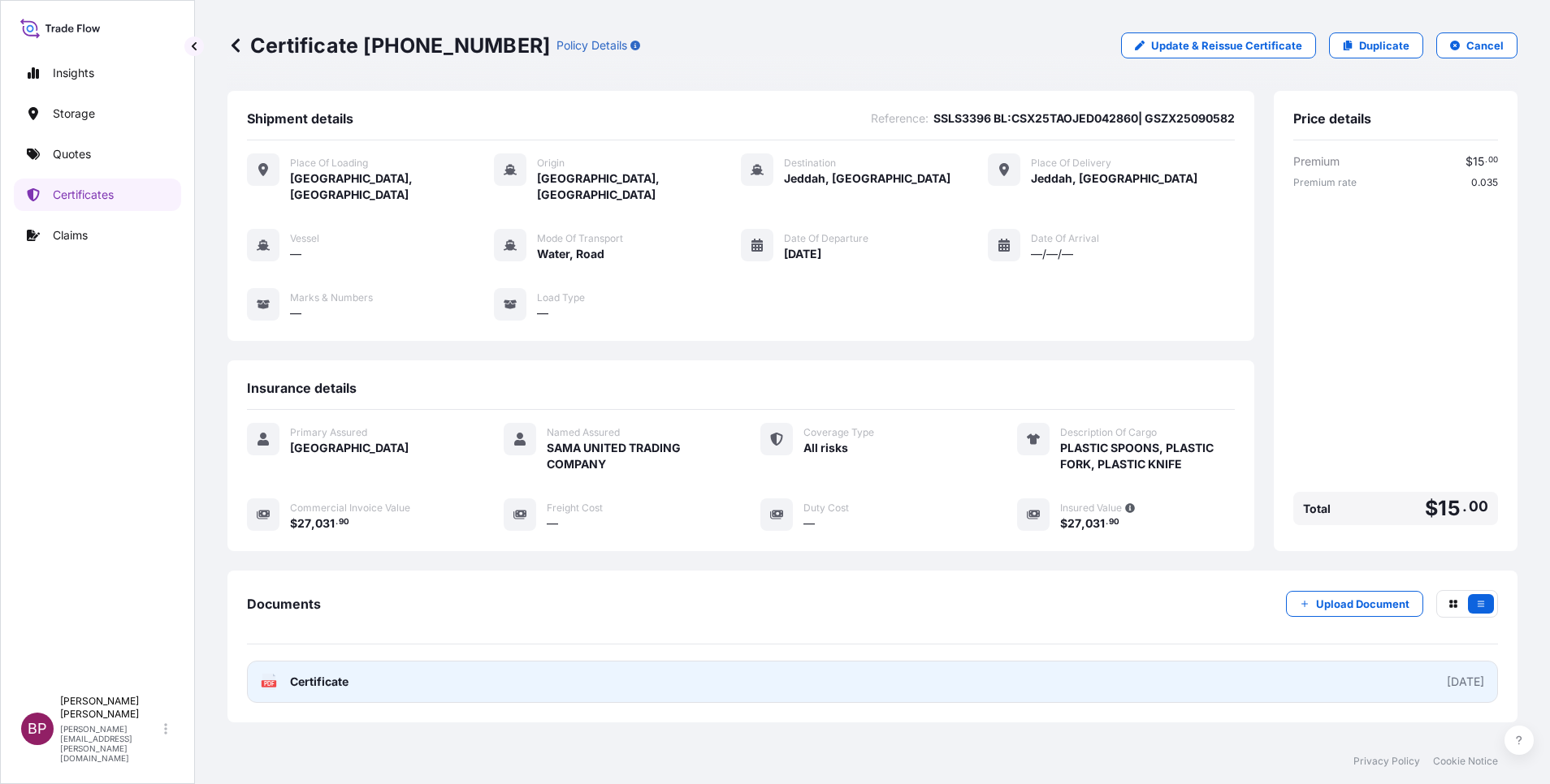
click at [335, 674] on span "Certificate" at bounding box center [319, 682] width 59 height 17
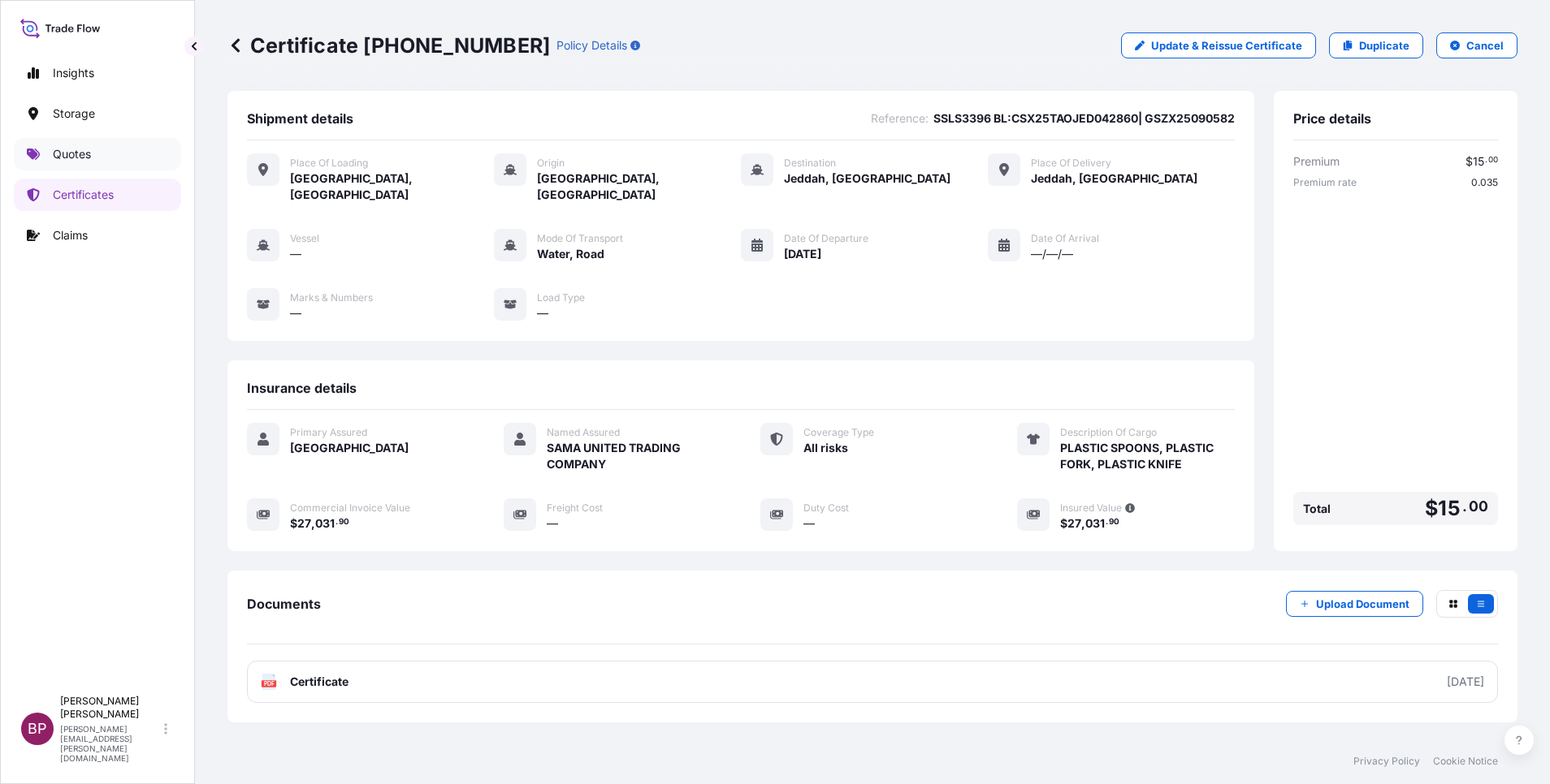
click at [87, 150] on p "Quotes" at bounding box center [72, 154] width 39 height 17
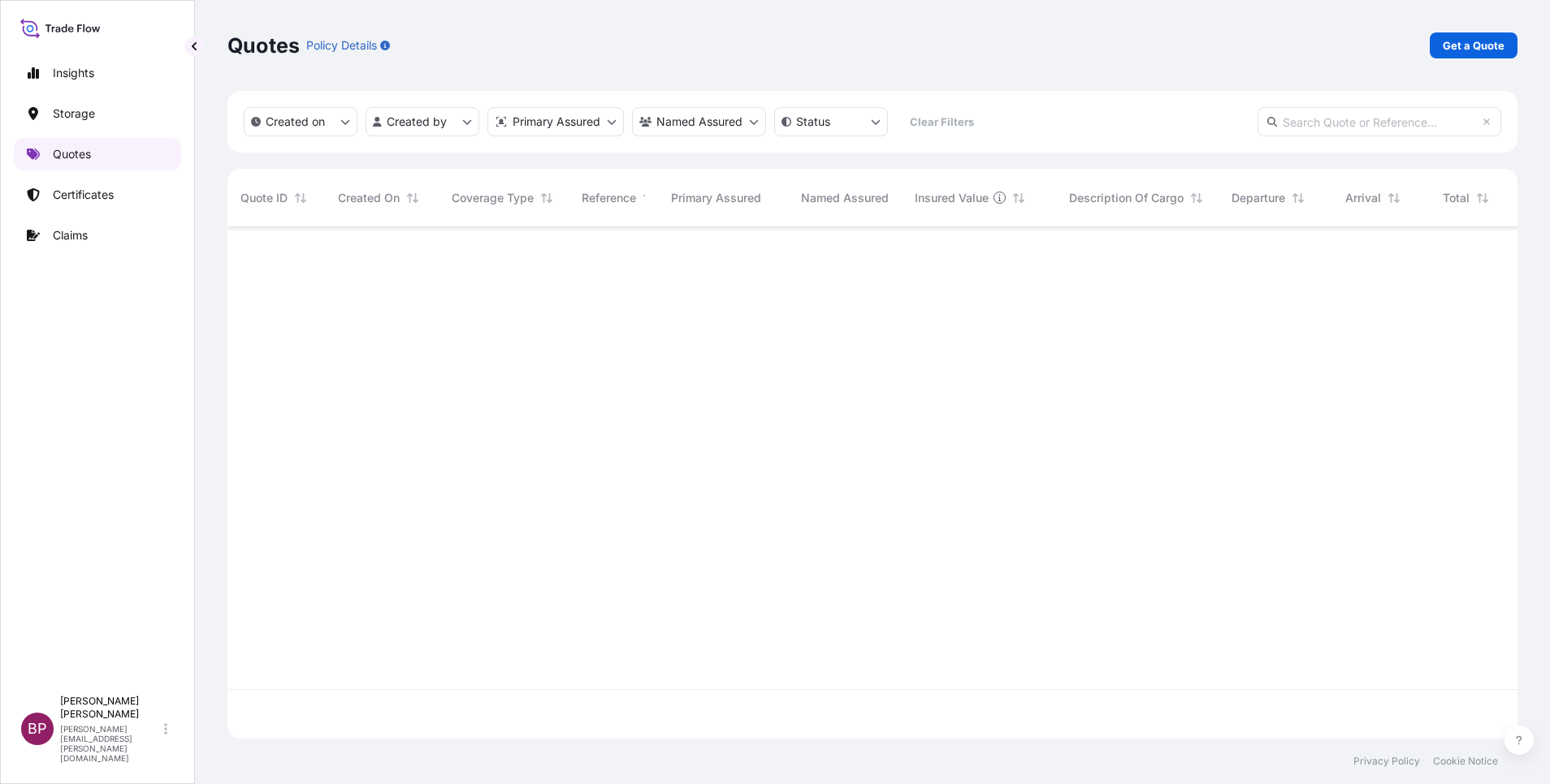
scroll to position [502, 1271]
click at [1475, 48] on p "Get a Quote" at bounding box center [1473, 46] width 61 height 17
select select "Water"
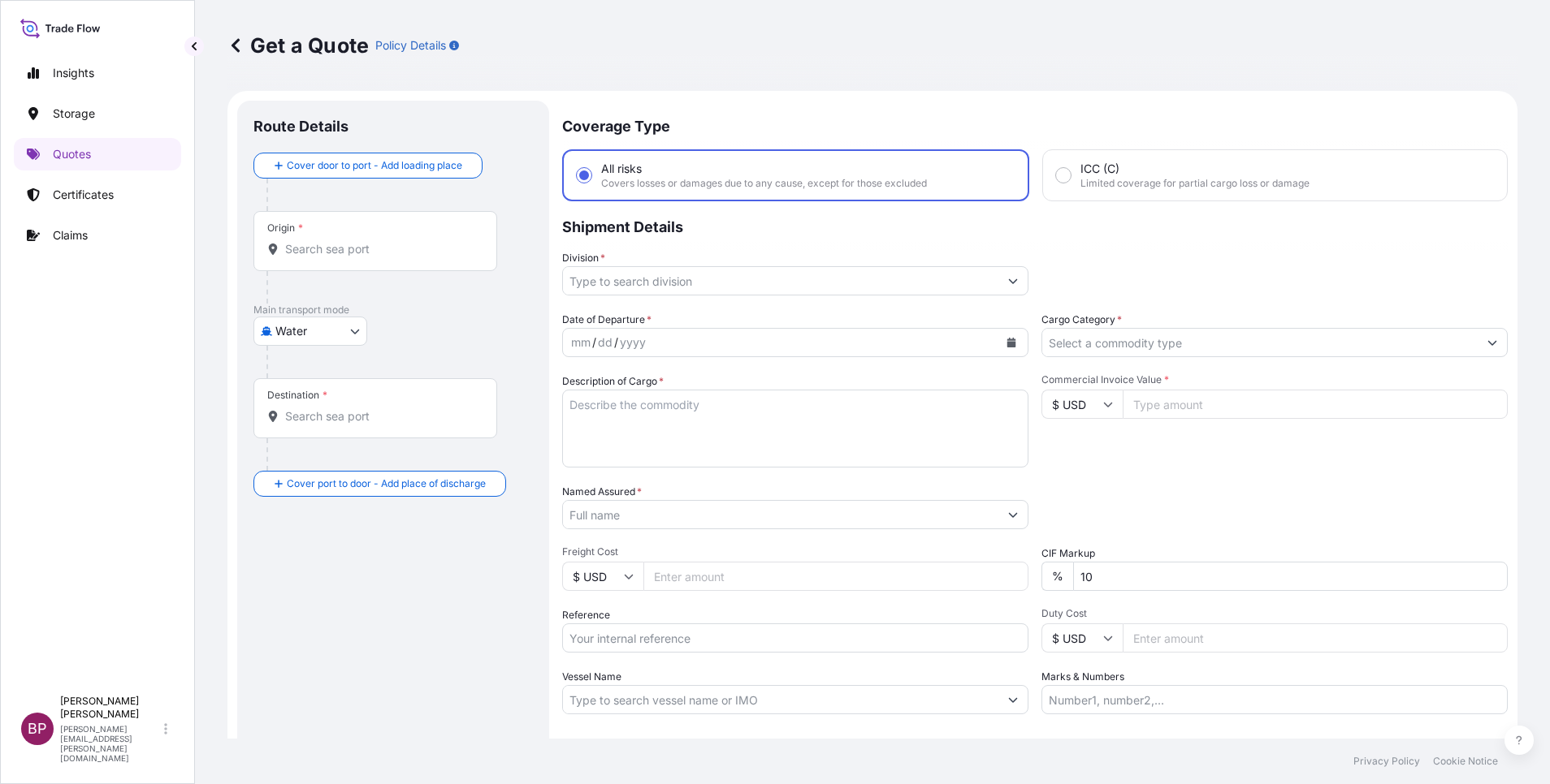
scroll to position [26, 0]
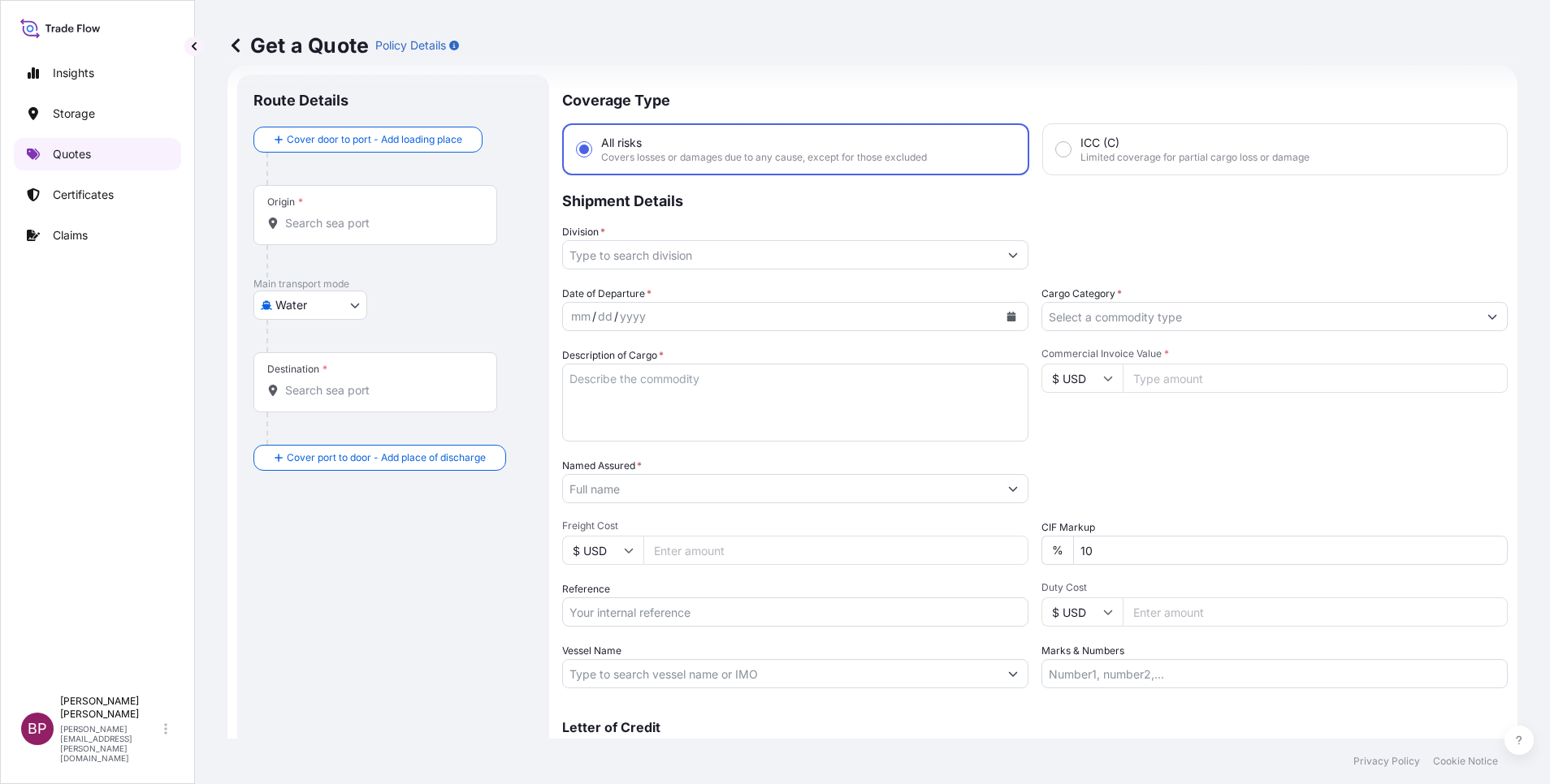
click at [103, 157] on link "Quotes" at bounding box center [97, 154] width 167 height 32
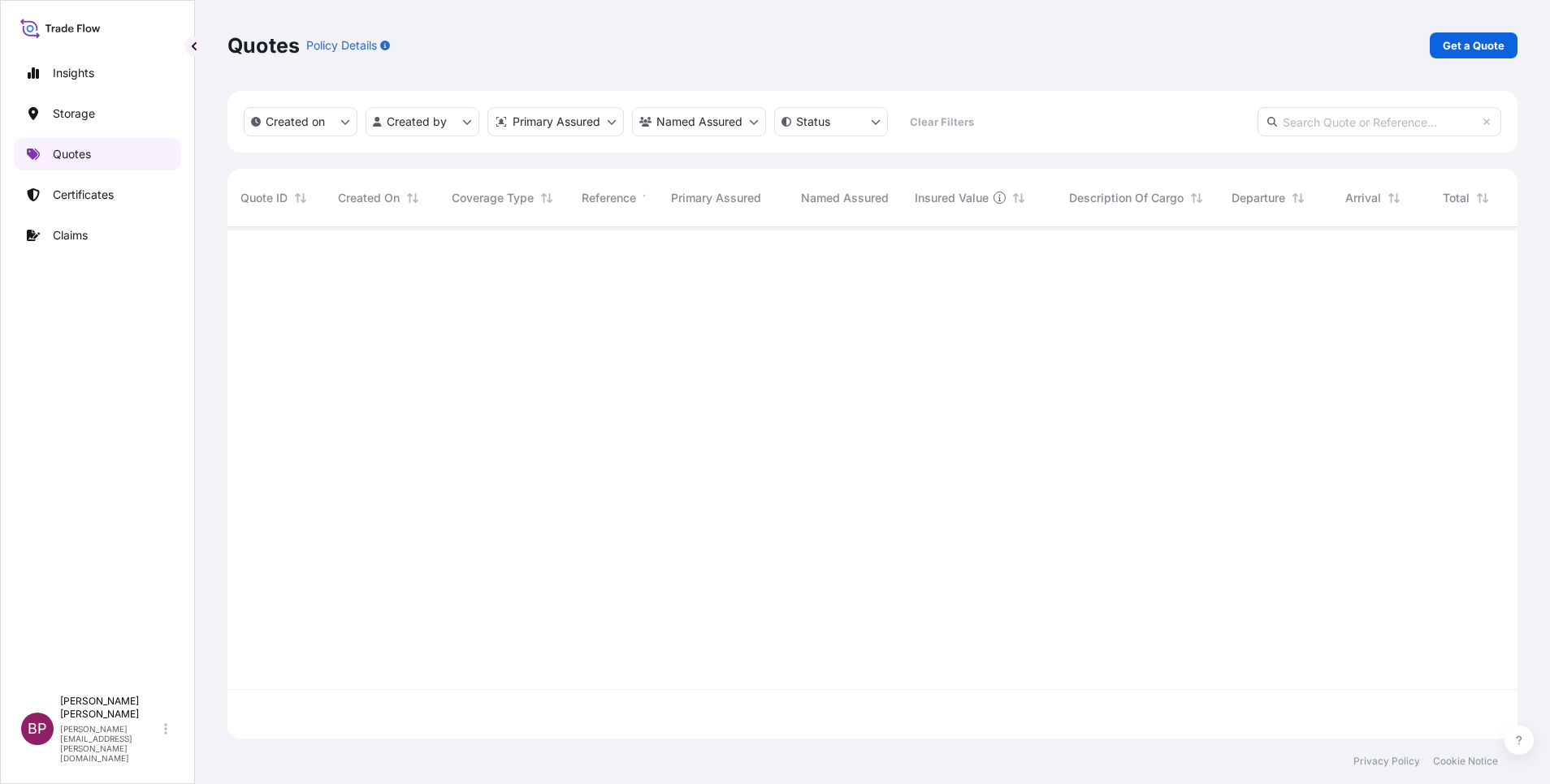
scroll to position [502, 1271]
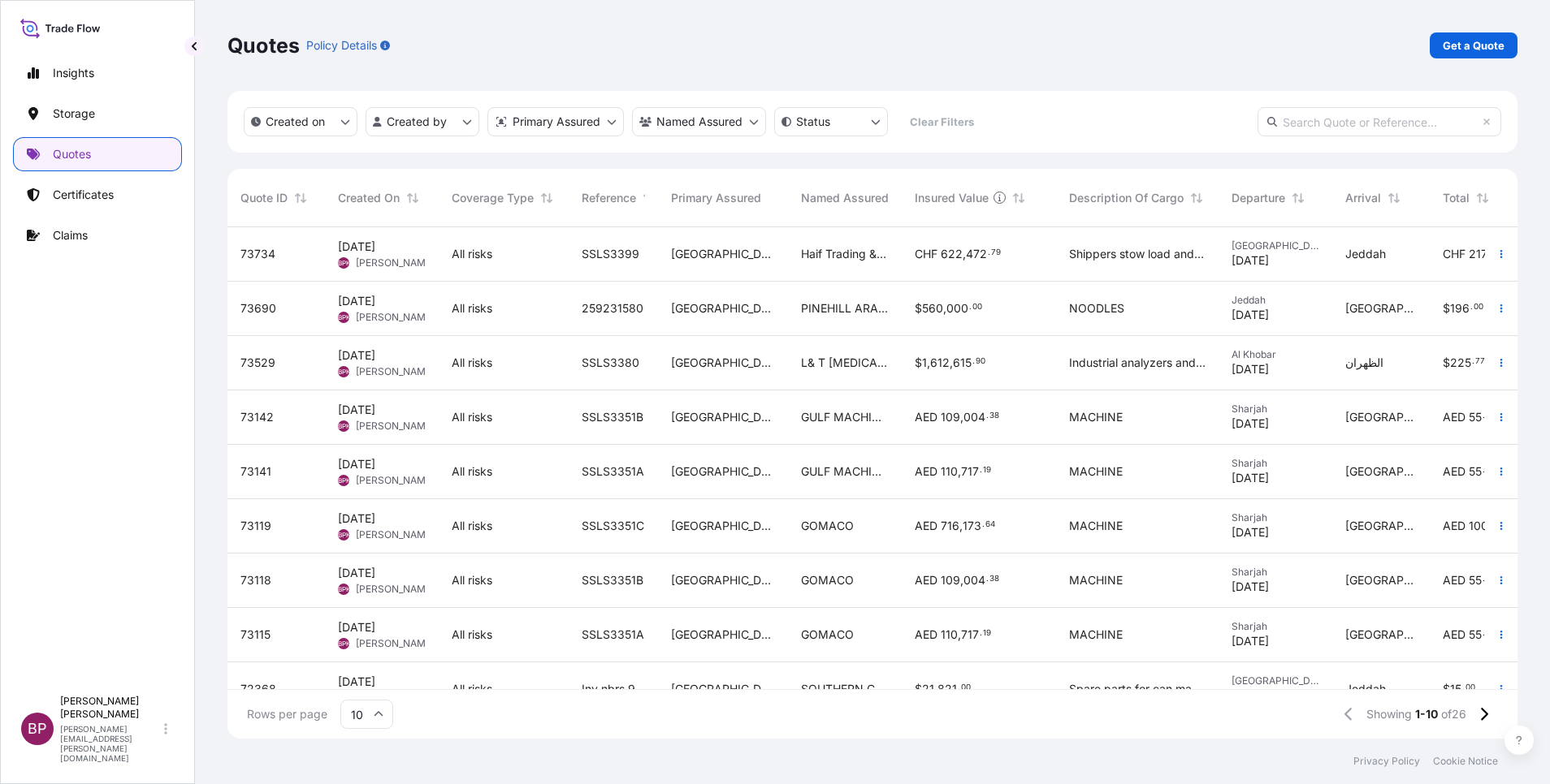
click at [910, 322] on div "$ 560 , 000 . 00" at bounding box center [979, 309] width 154 height 54
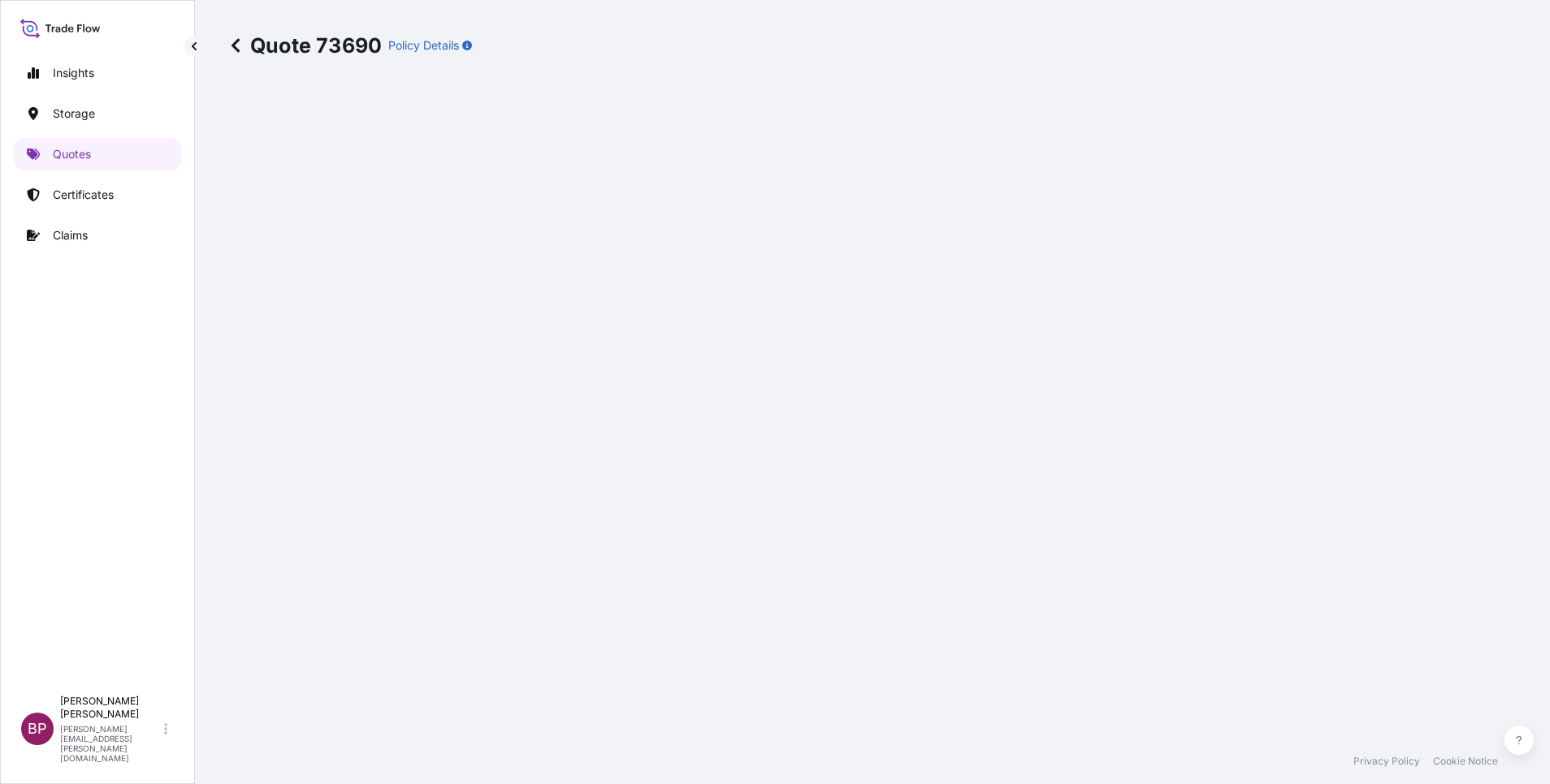
select select "Road / [GEOGRAPHIC_DATA]"
select select "Water"
select select "Road / [GEOGRAPHIC_DATA]"
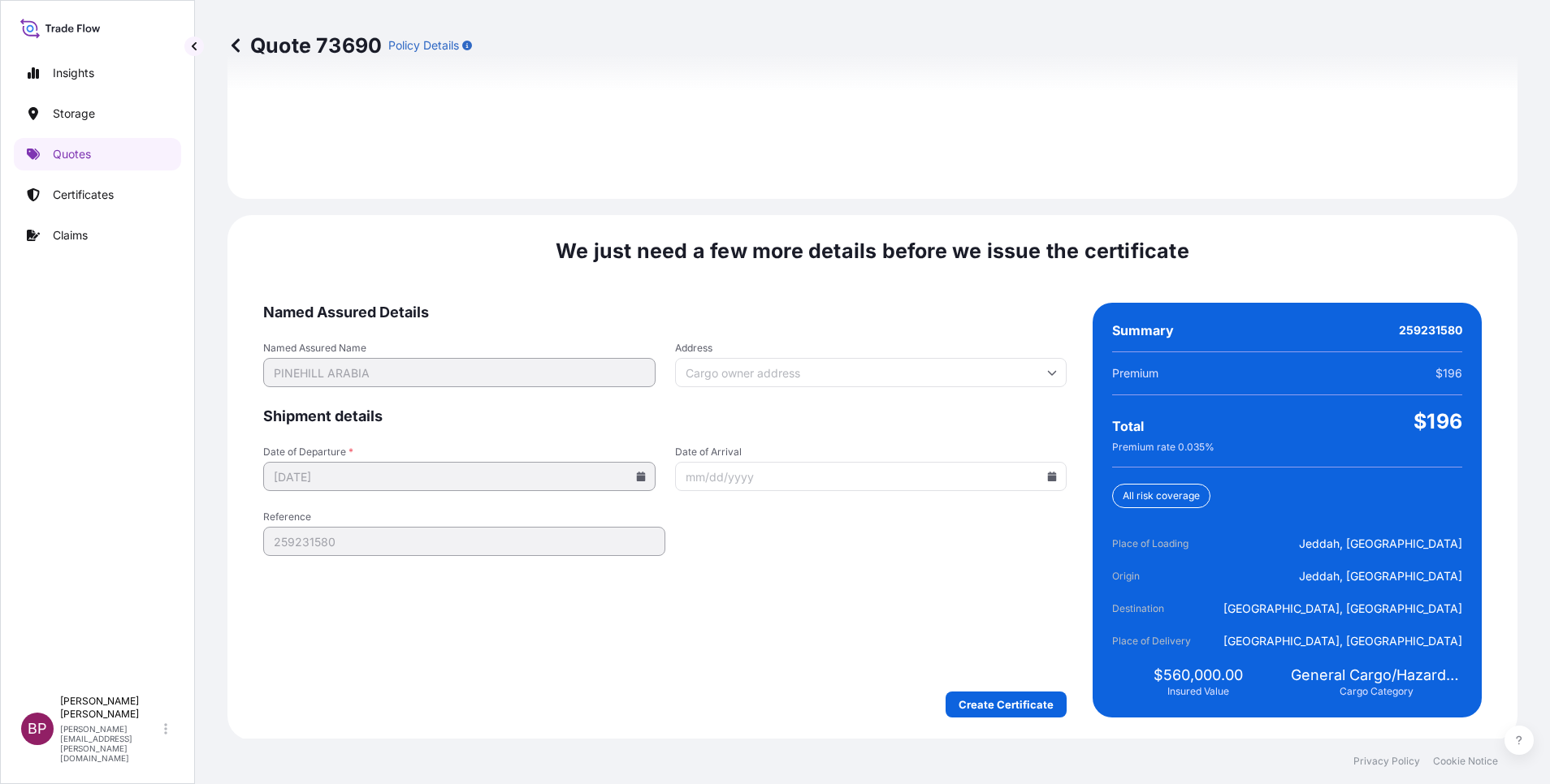
scroll to position [2406, 0]
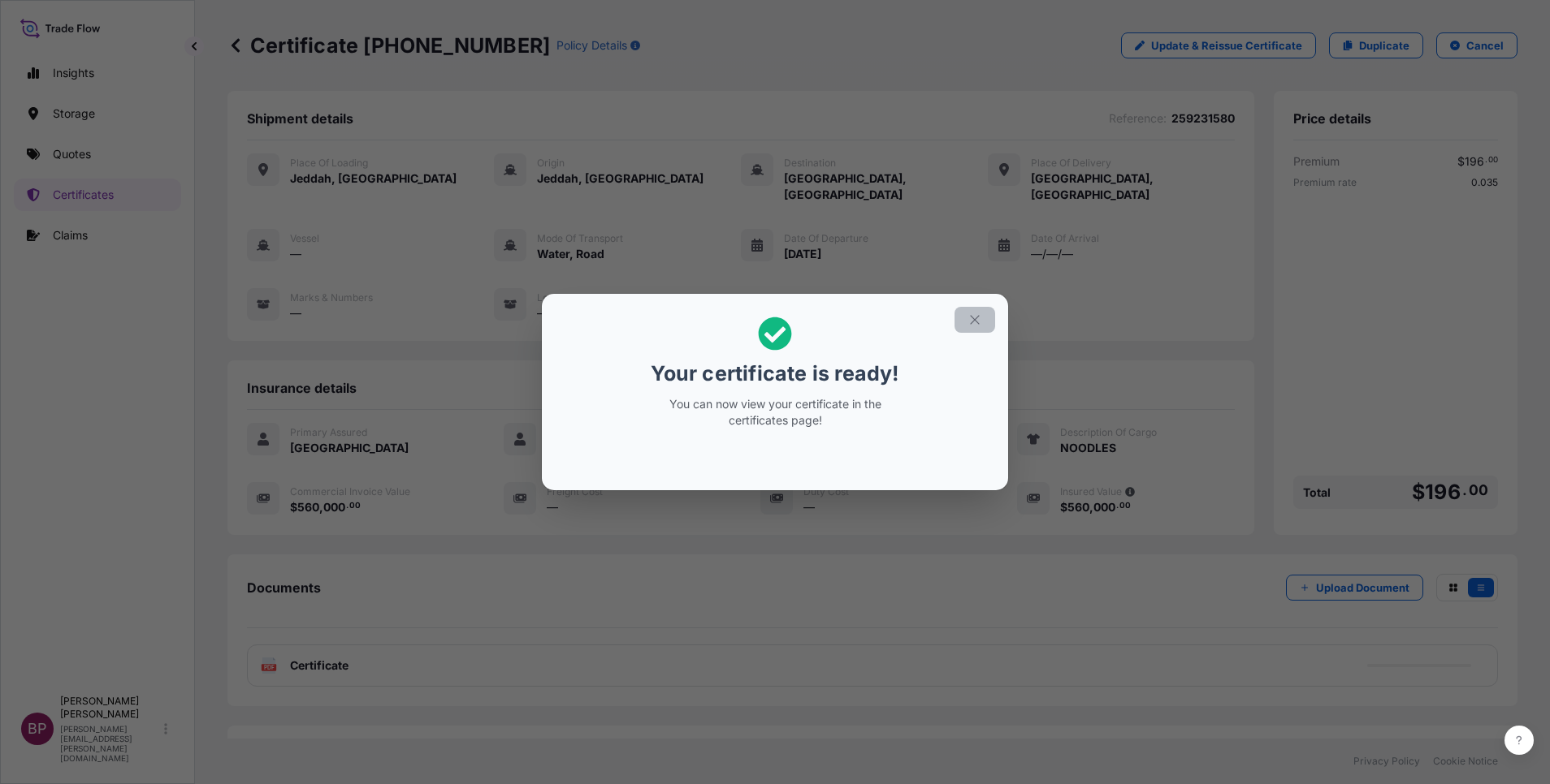
click at [981, 318] on icon "button" at bounding box center [974, 320] width 15 height 15
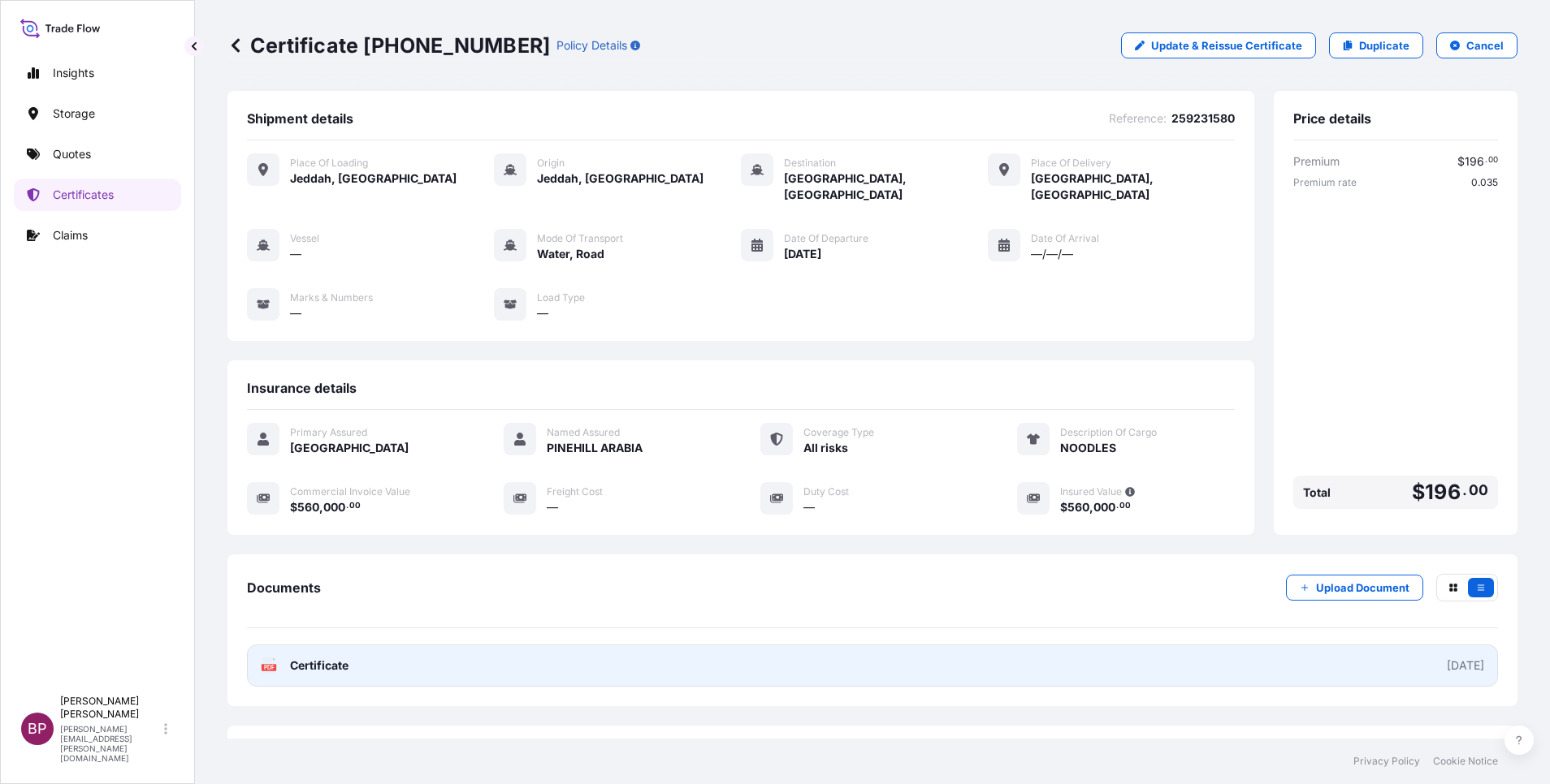
click at [331, 658] on span "Certificate" at bounding box center [319, 666] width 59 height 17
